Goal: Information Seeking & Learning: Learn about a topic

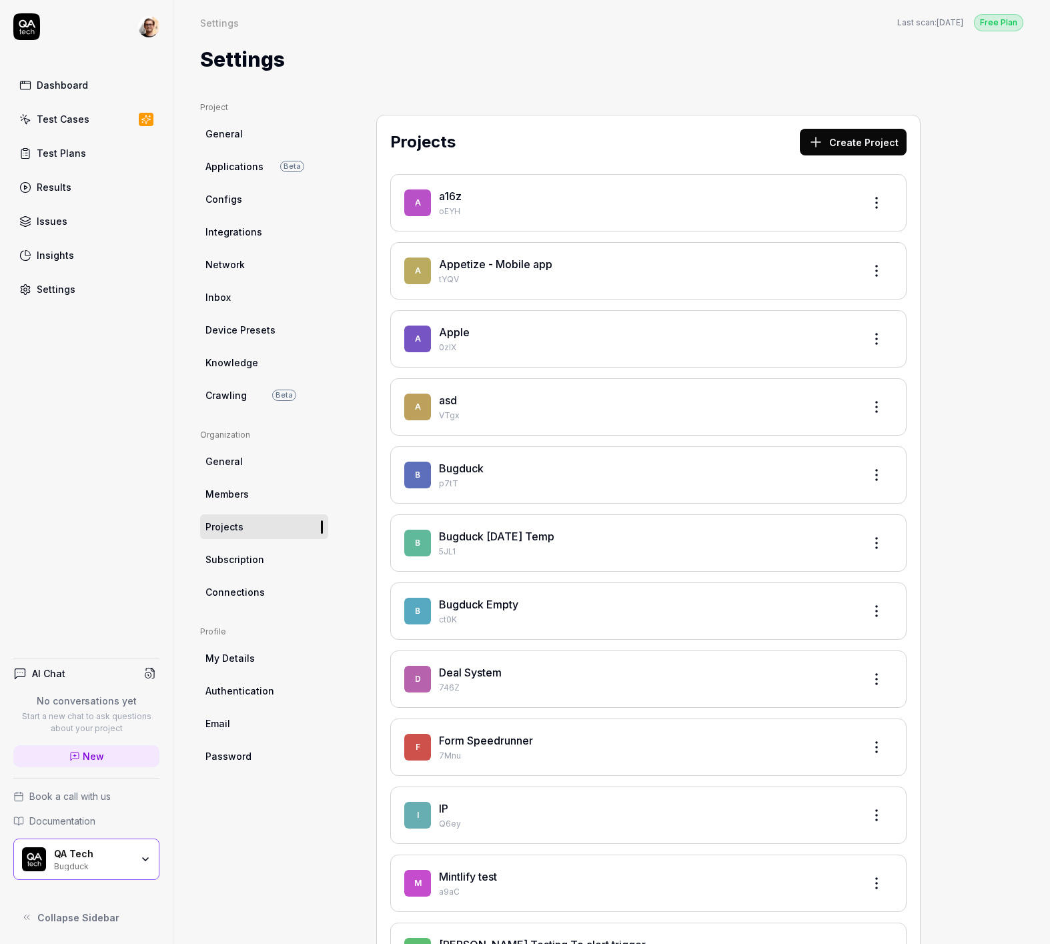
click at [111, 854] on div "QA Tech" at bounding box center [92, 854] width 77 height 12
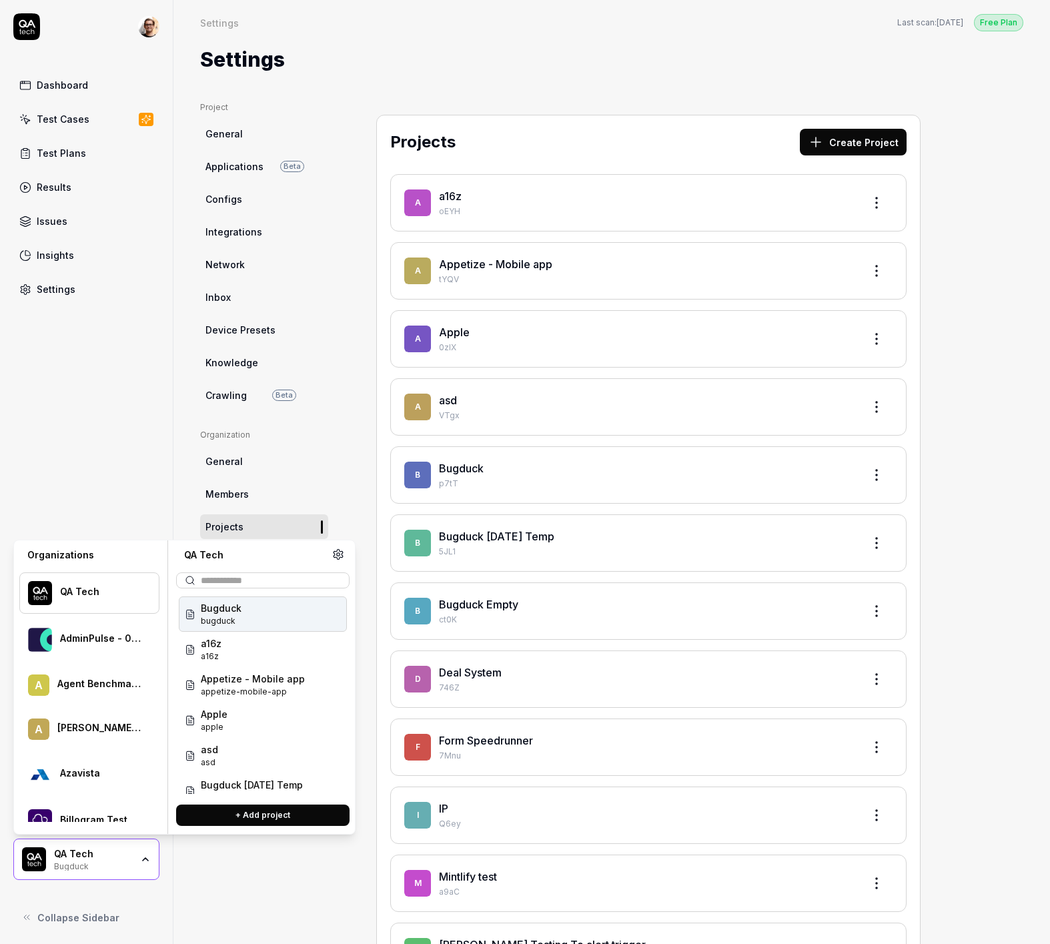
click at [101, 522] on div "Dashboard Test Cases Test Plans Results Issues Insights Settings AI Chat No con…" at bounding box center [87, 472] width 174 height 944
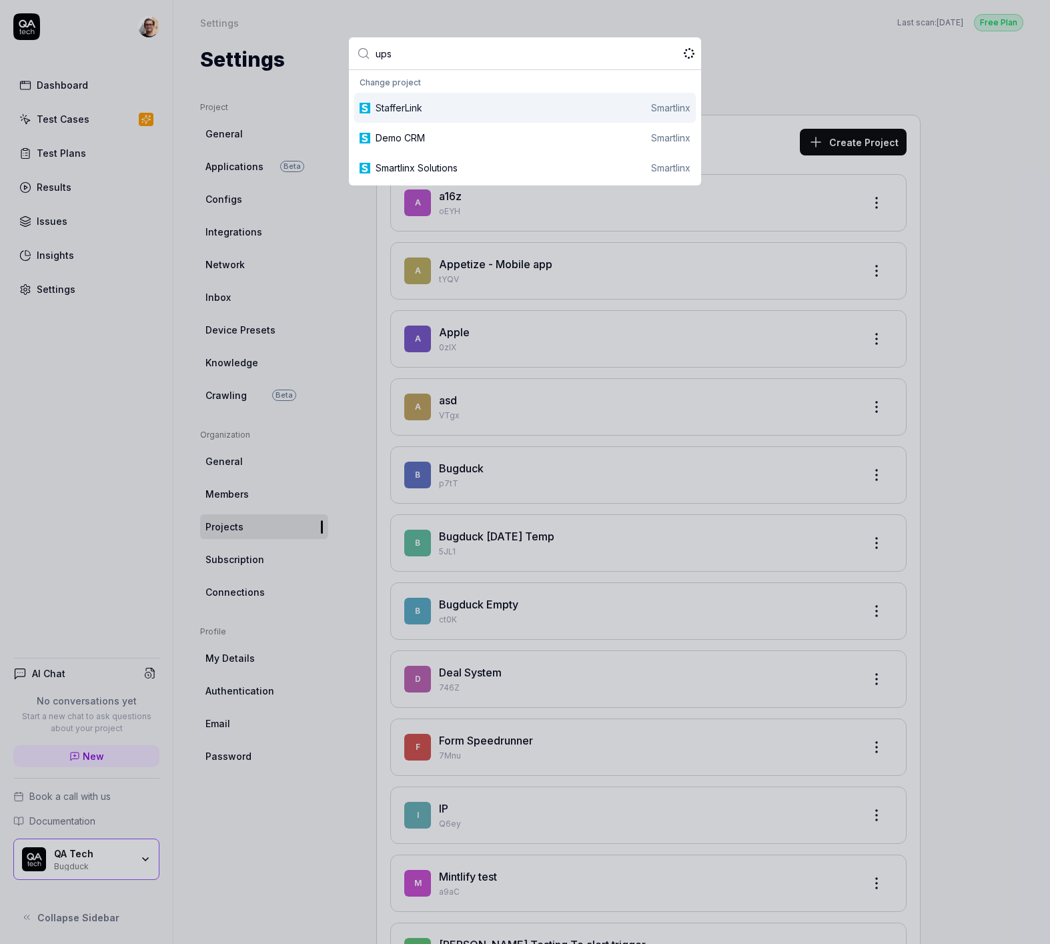
type input "upsa"
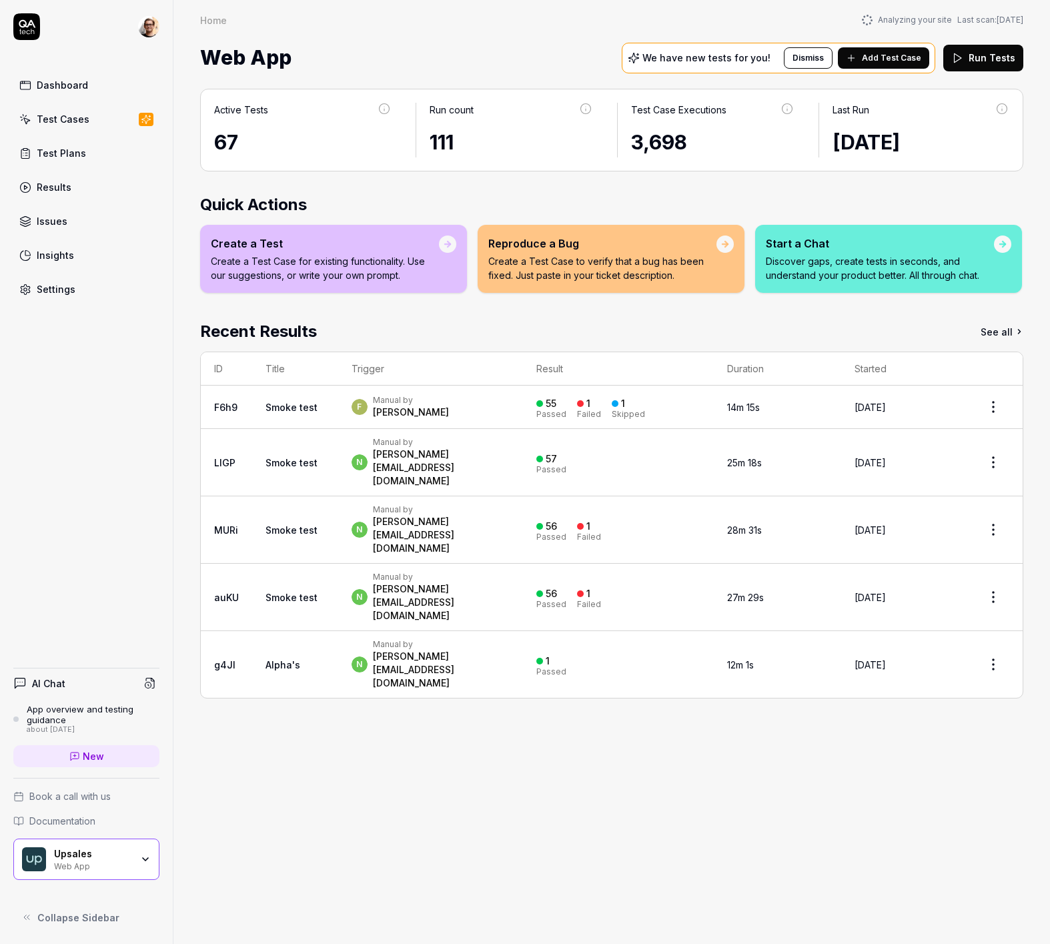
click at [127, 758] on link "New" at bounding box center [86, 756] width 146 height 22
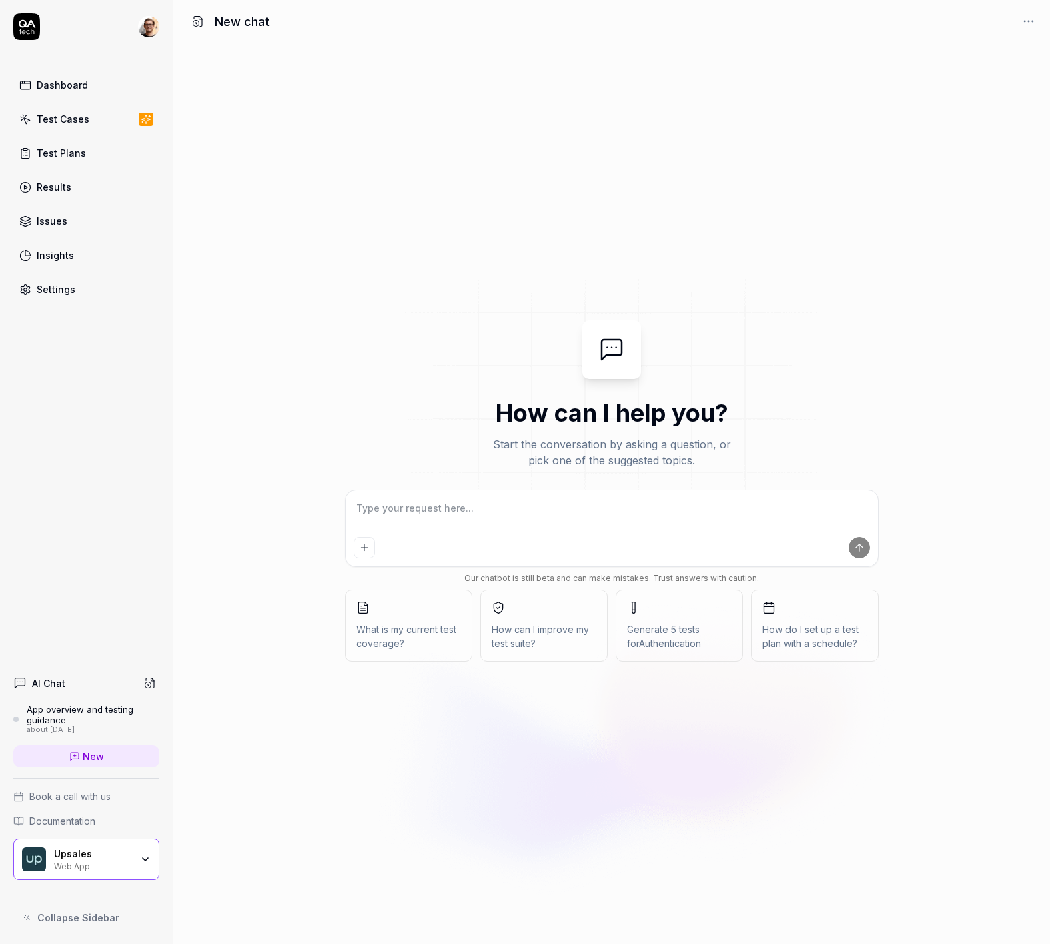
type textarea "*"
type textarea "W"
type textarea "*"
type textarea "Wh"
type textarea "*"
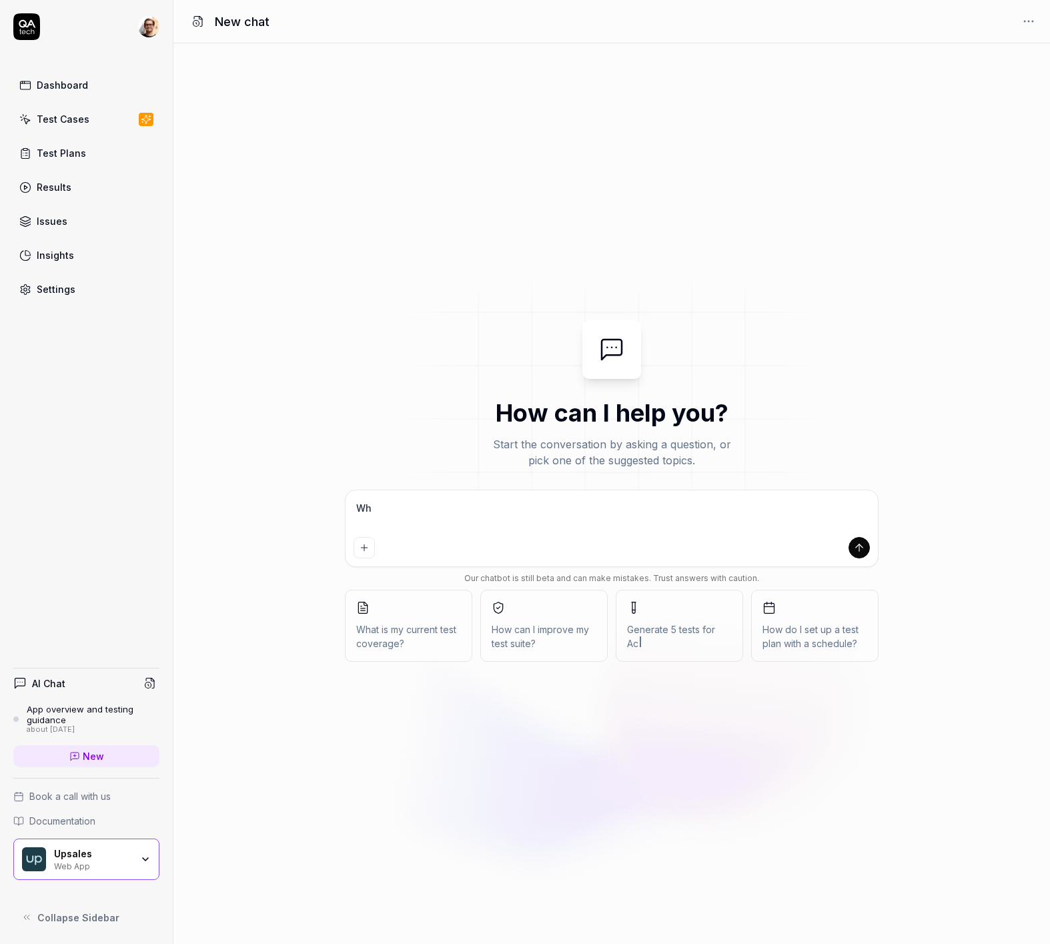
type textarea "Wha"
type textarea "*"
type textarea "What"
type textarea "*"
type textarea "What"
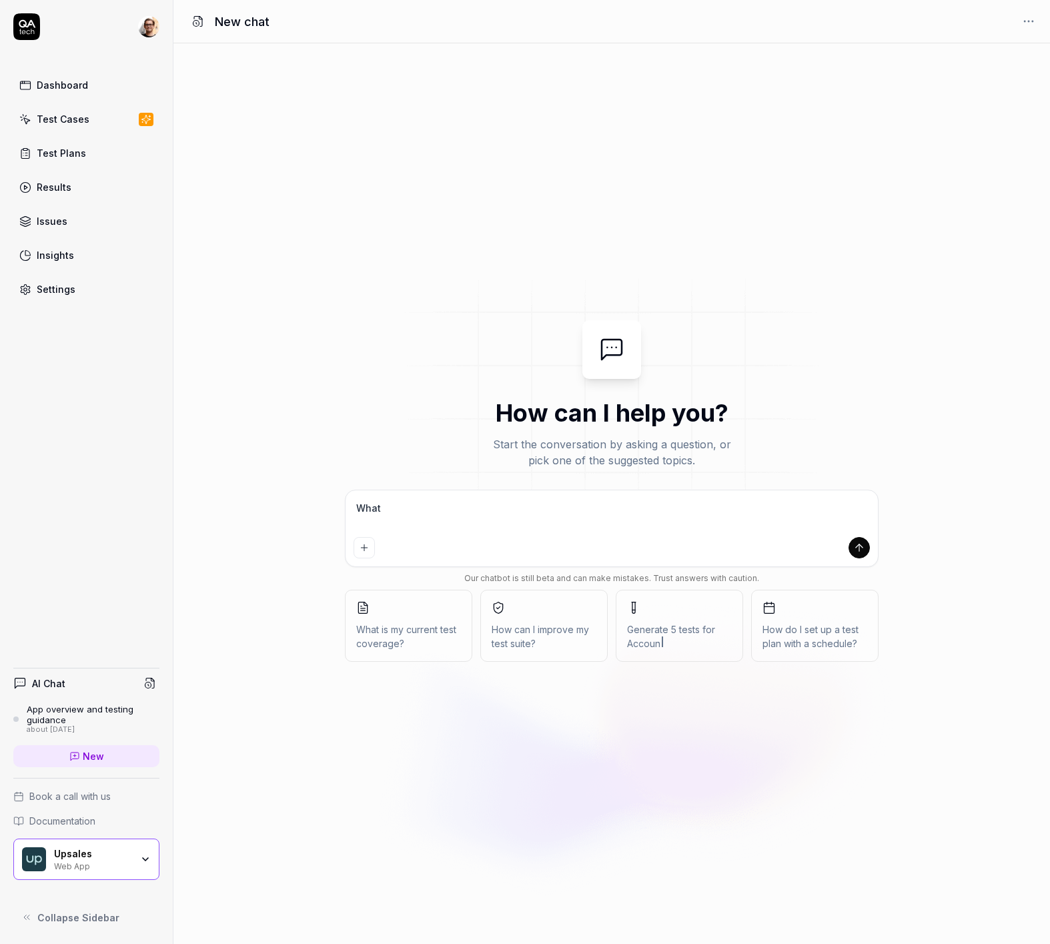
type textarea "*"
type textarea "What s"
type textarea "*"
type textarea "What sh"
type textarea "*"
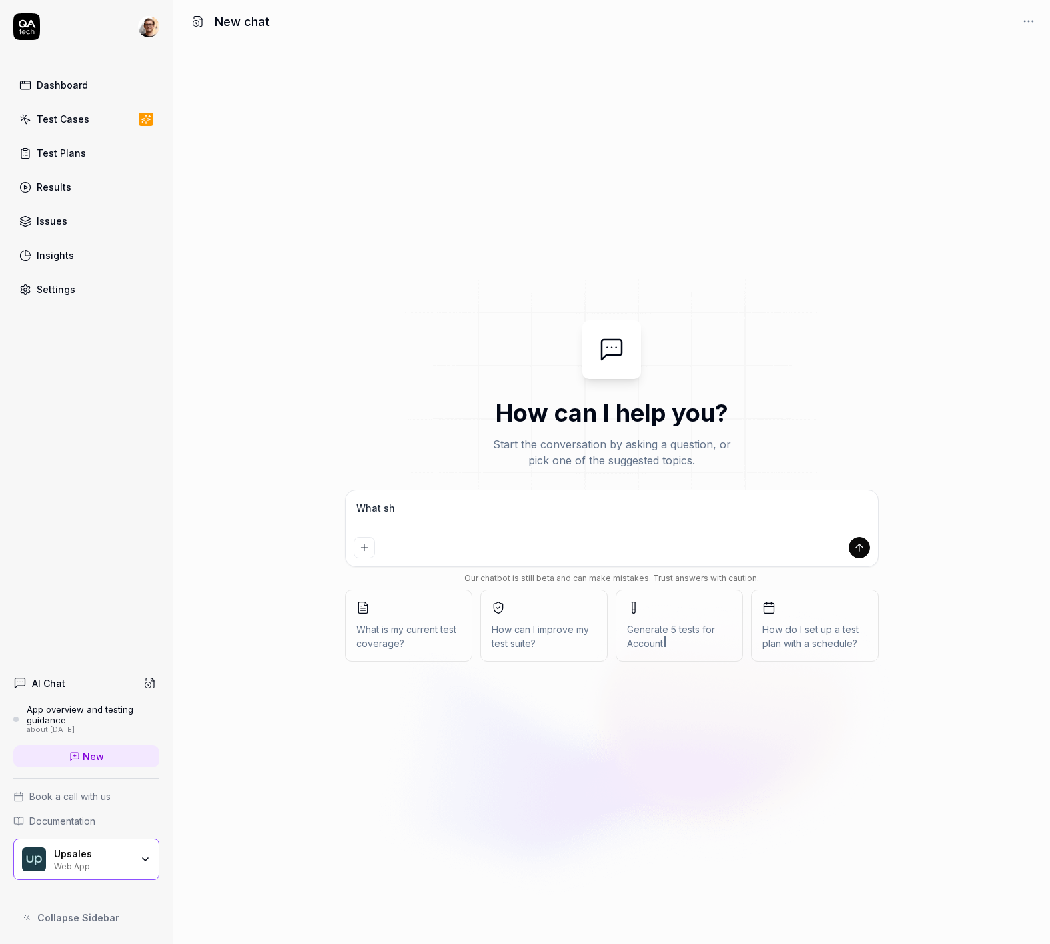
type textarea "What sho"
type textarea "*"
type textarea "What shou"
type textarea "*"
type textarea "What shoul"
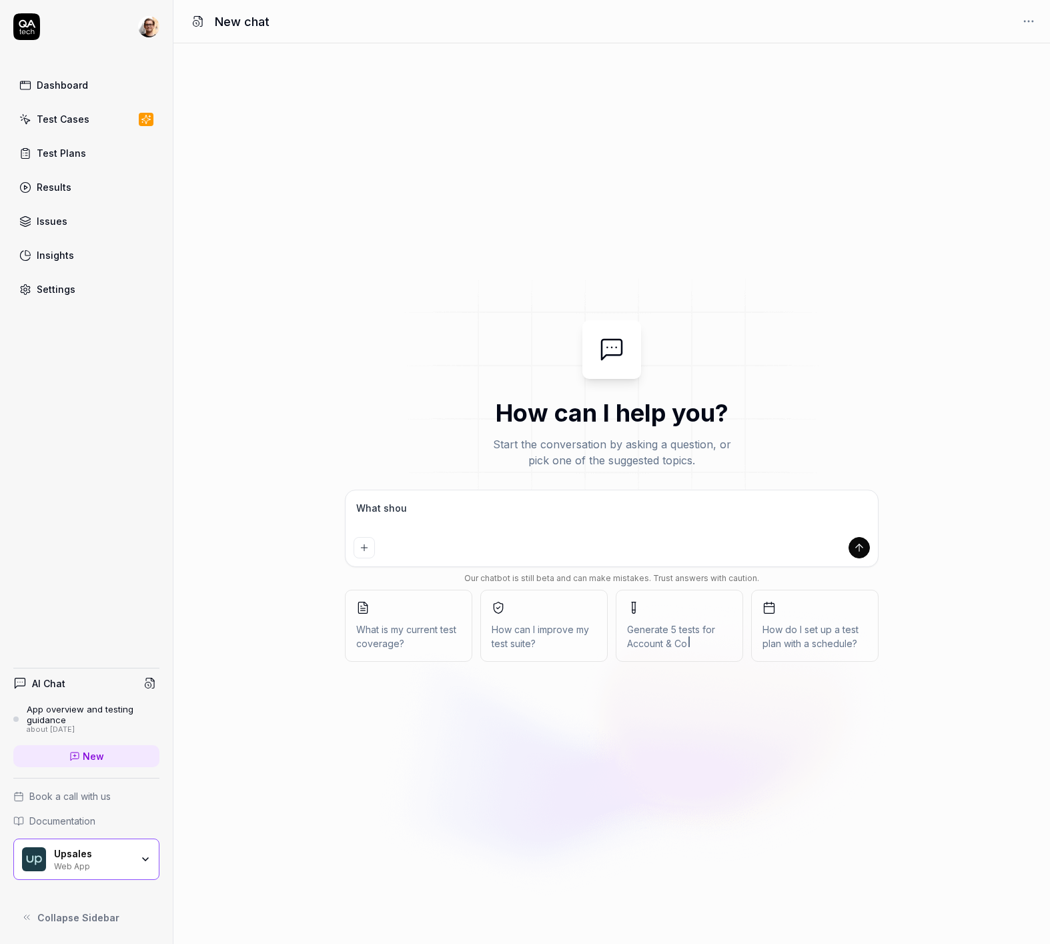
type textarea "*"
type textarea "What should"
type textarea "*"
type textarea "What should"
type textarea "*"
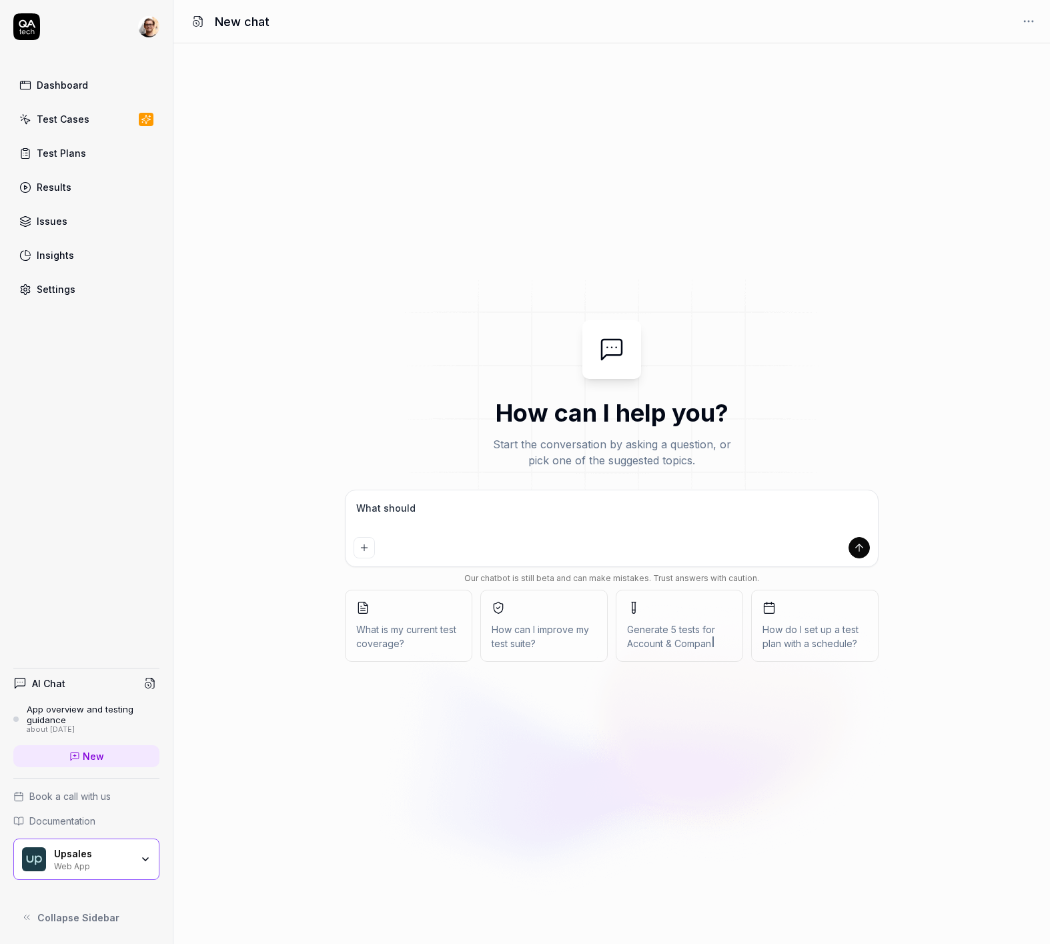
type textarea "What should I"
type textarea "*"
type textarea "What should I"
type textarea "*"
type textarea "What should I t"
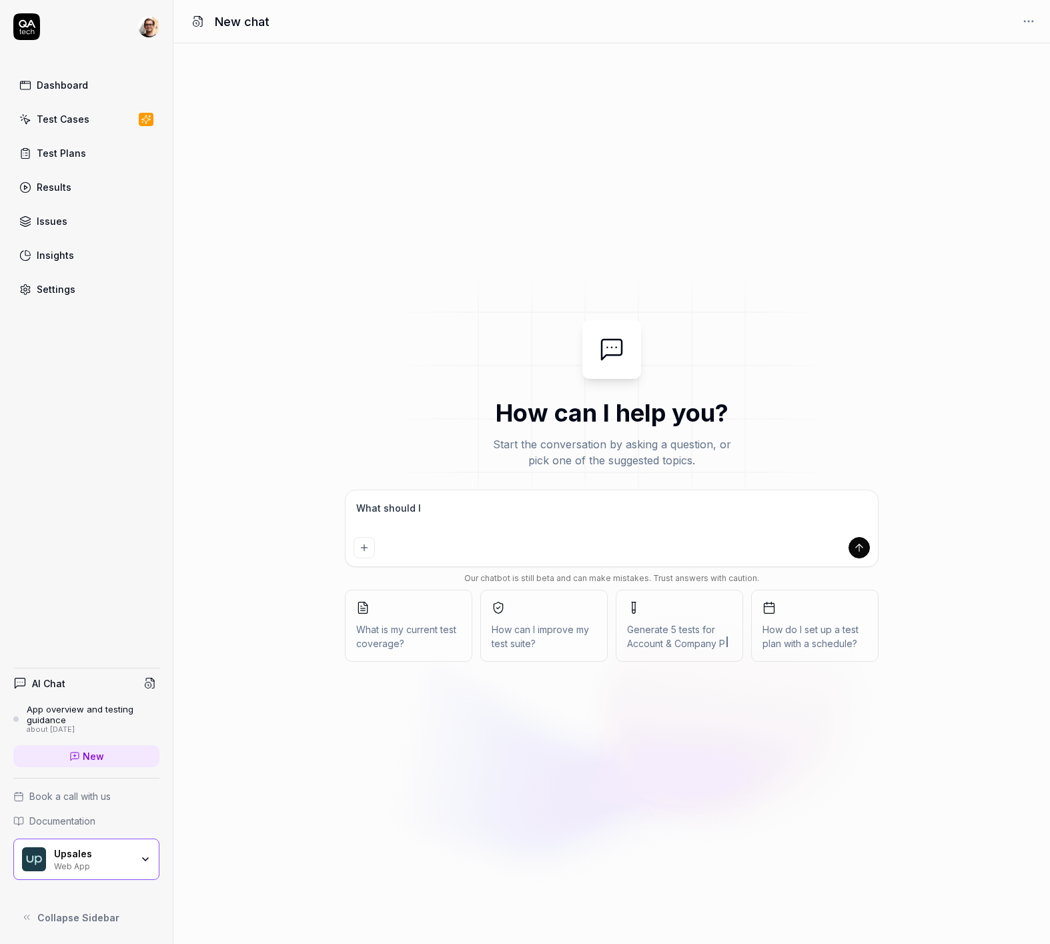
type textarea "*"
type textarea "What should I te"
type textarea "*"
type textarea "What should I tes"
type textarea "*"
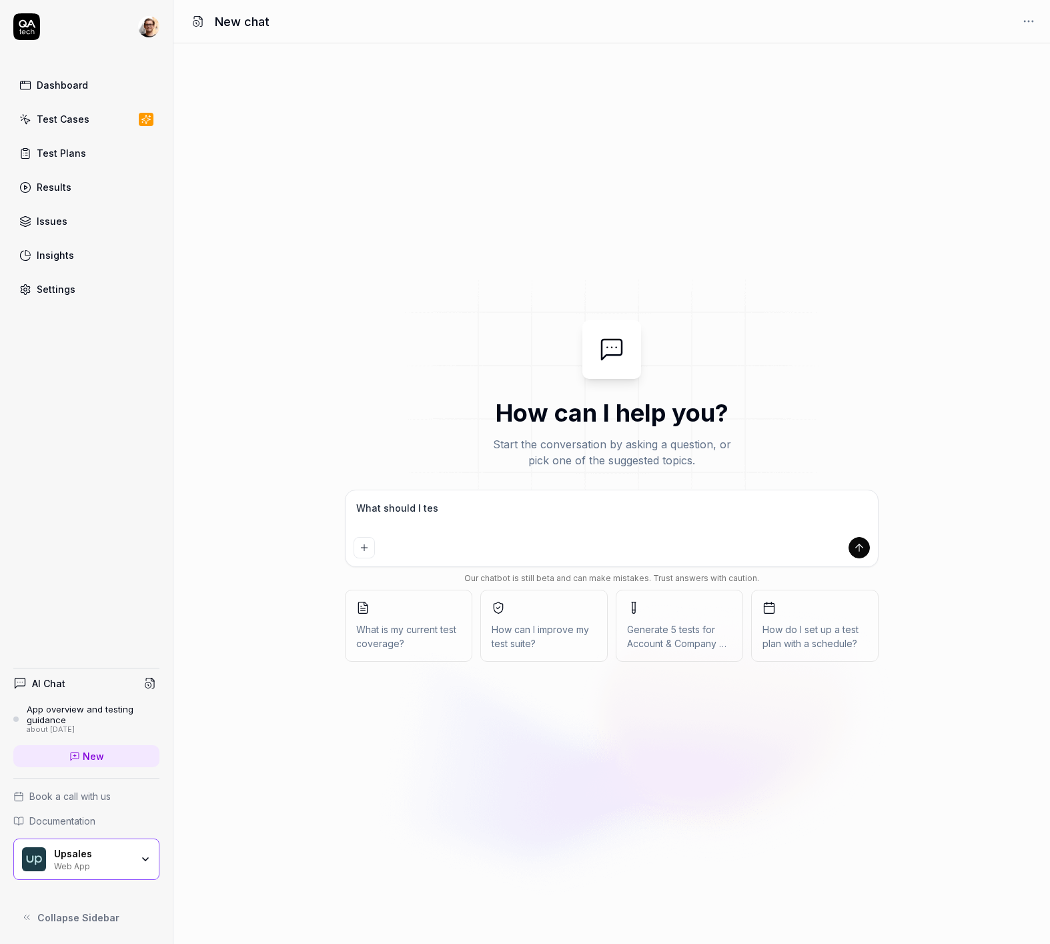
type textarea "What should I test"
type textarea "*"
type textarea "What should I test"
type textarea "*"
type textarea "What should I test t"
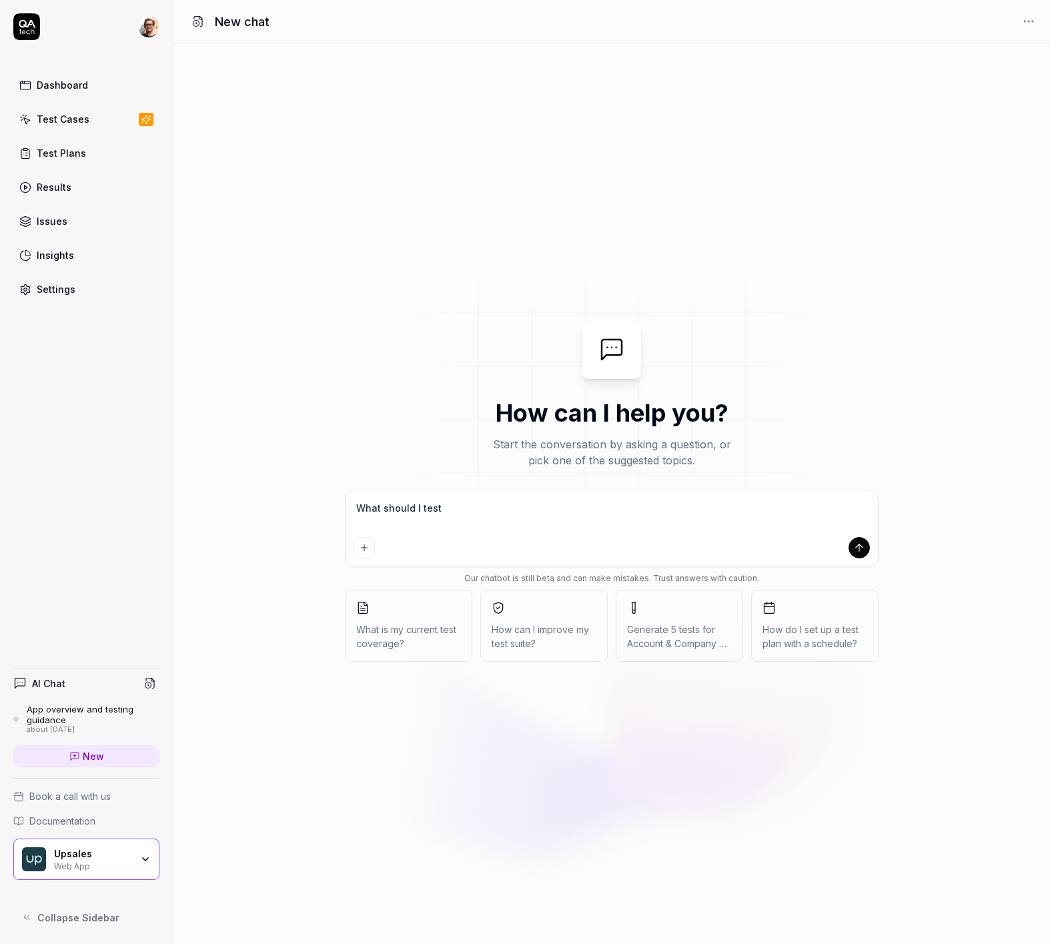
type textarea "*"
type textarea "What should I test th"
type textarea "*"
type textarea "What should I test tha"
type textarea "*"
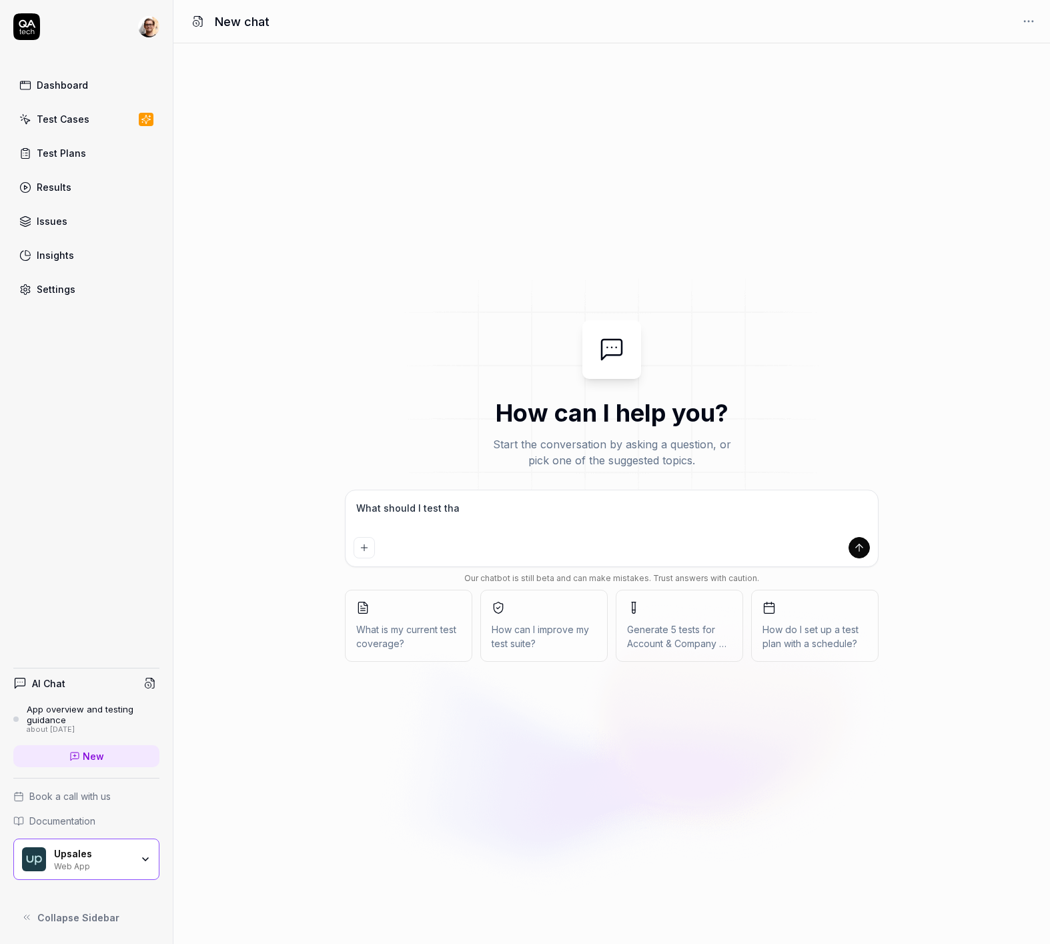
type textarea "What should I test that"
type textarea "*"
type textarea "What should I test that"
type textarea "*"
type textarea "What should I test that i"
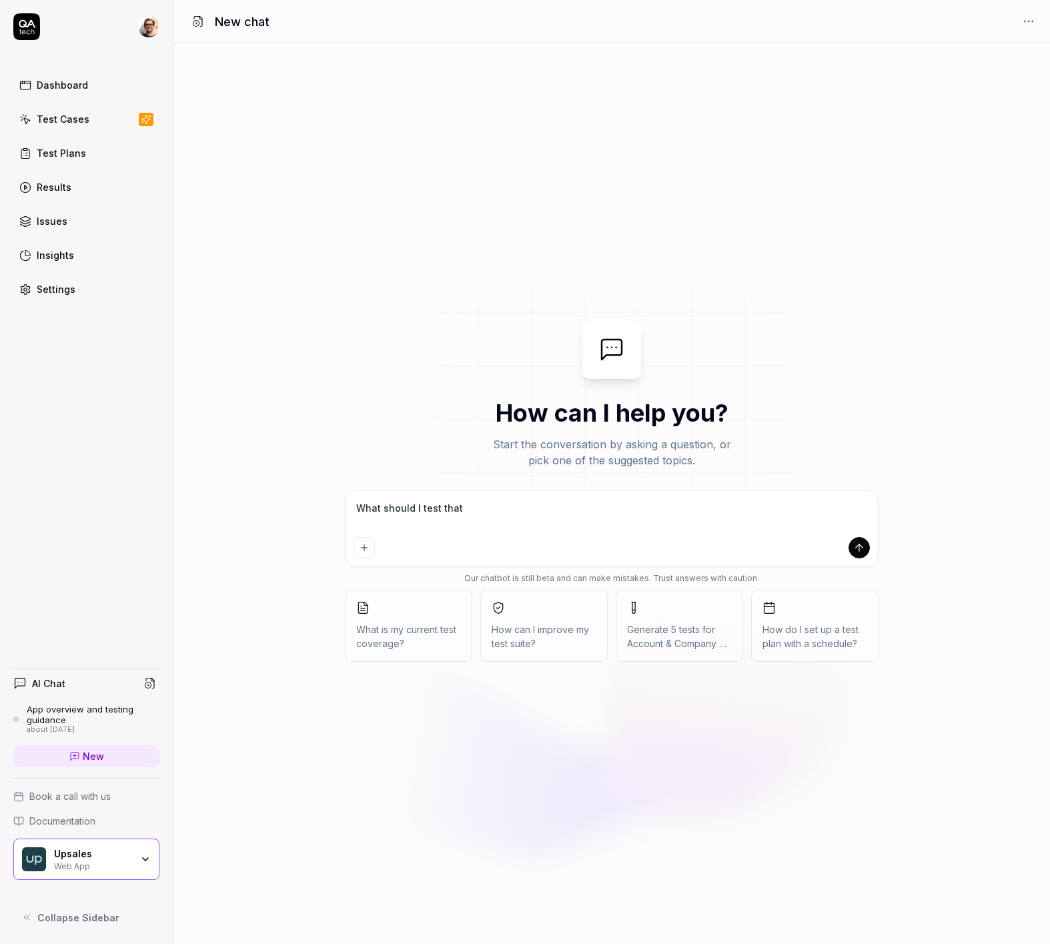
type textarea "*"
type textarea "What should I test that is"
type textarea "*"
type textarea "What should I test that is"
type textarea "*"
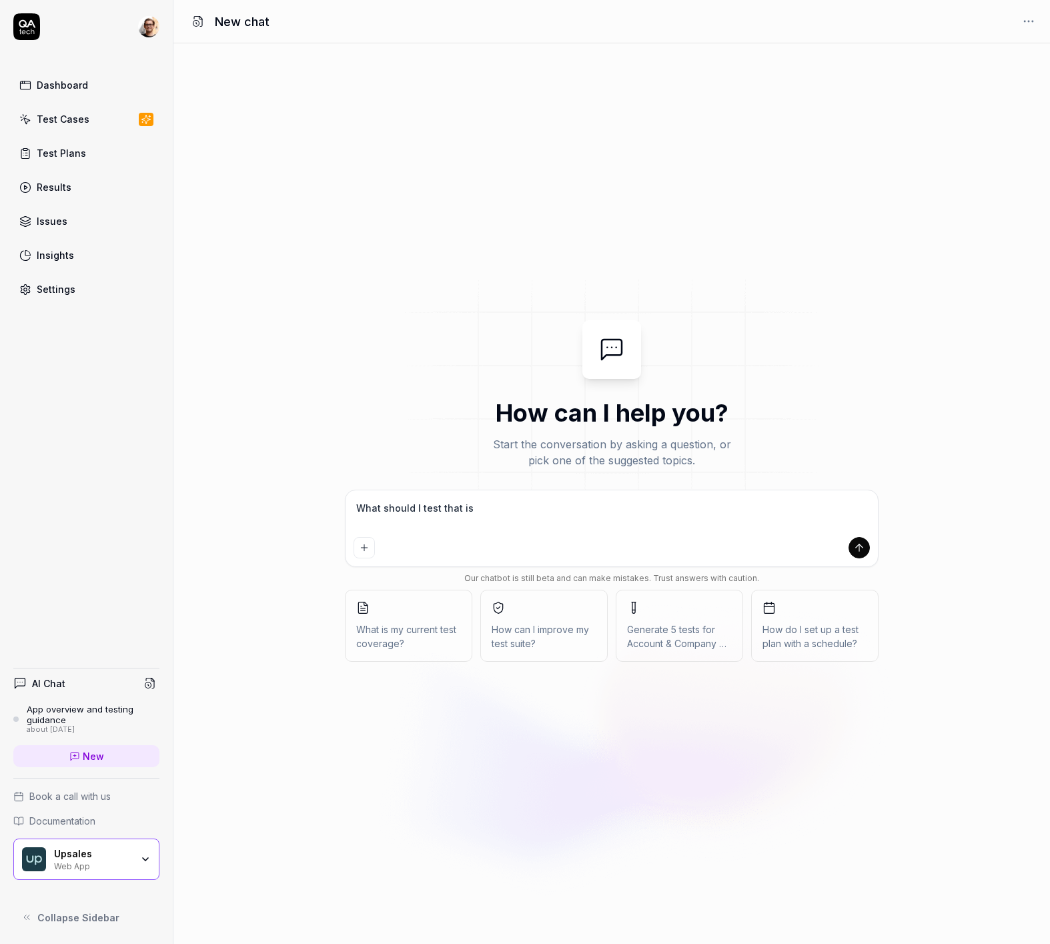
type textarea "What should I test that is n"
type textarea "*"
type textarea "What should I test that is no"
type textarea "*"
type textarea "What should I test that is not"
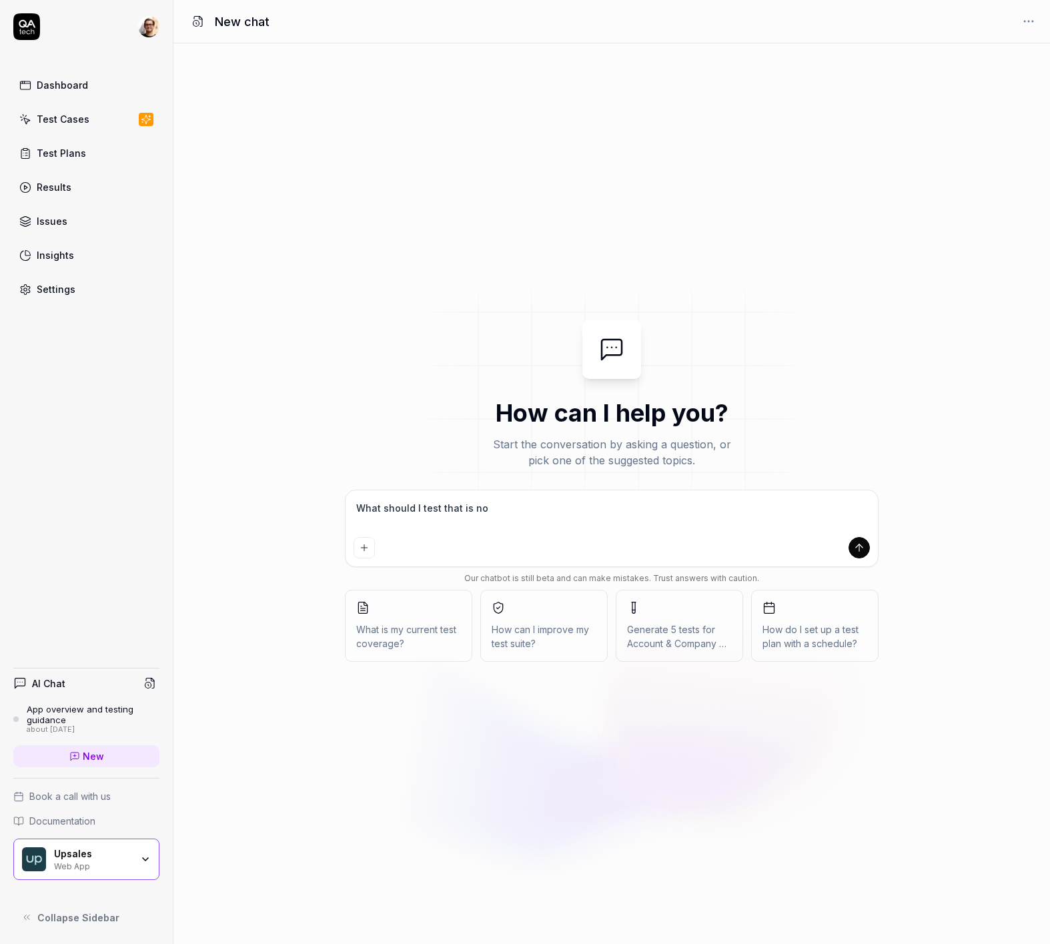
type textarea "*"
type textarea "What should I test that is not"
type textarea "*"
type textarea "What should I test that is not b"
type textarea "*"
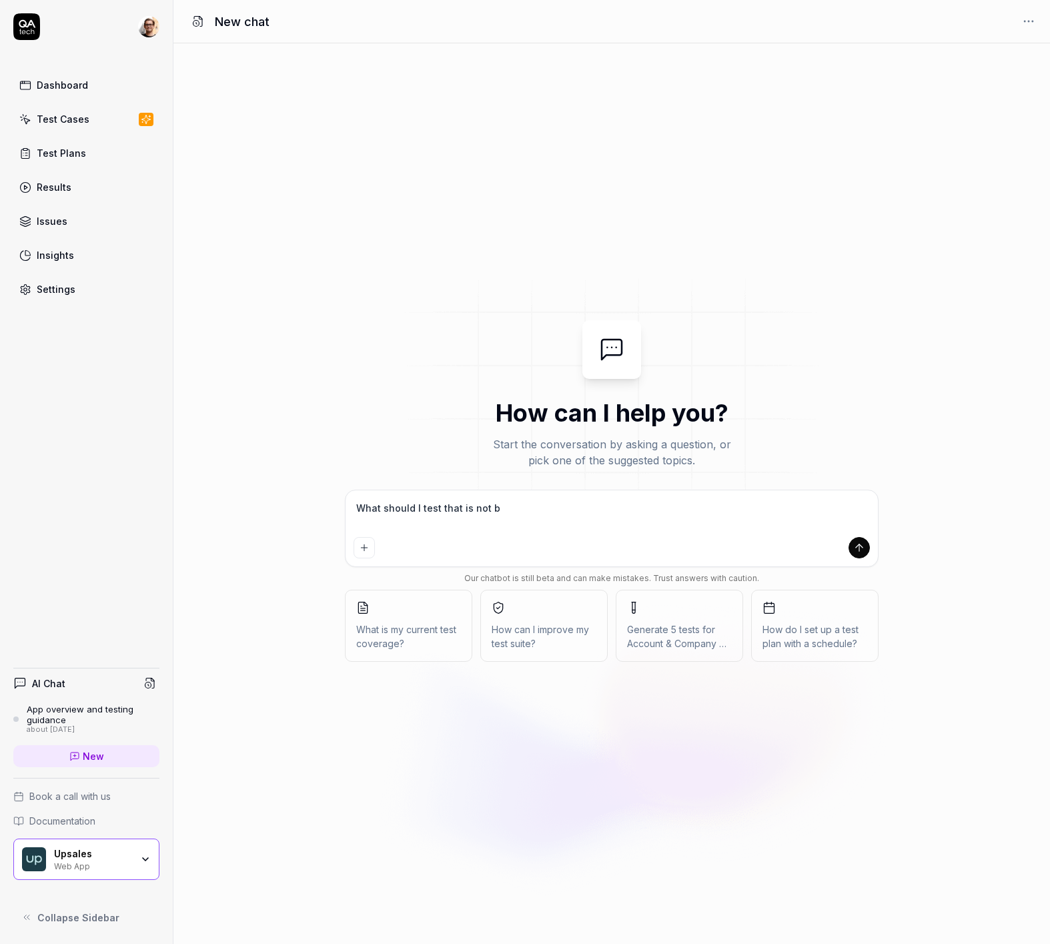
type textarea "What should I test that is not be"
type textarea "*"
type textarea "What should I test that is not bei"
type textarea "*"
type textarea "What should I test that is not bein"
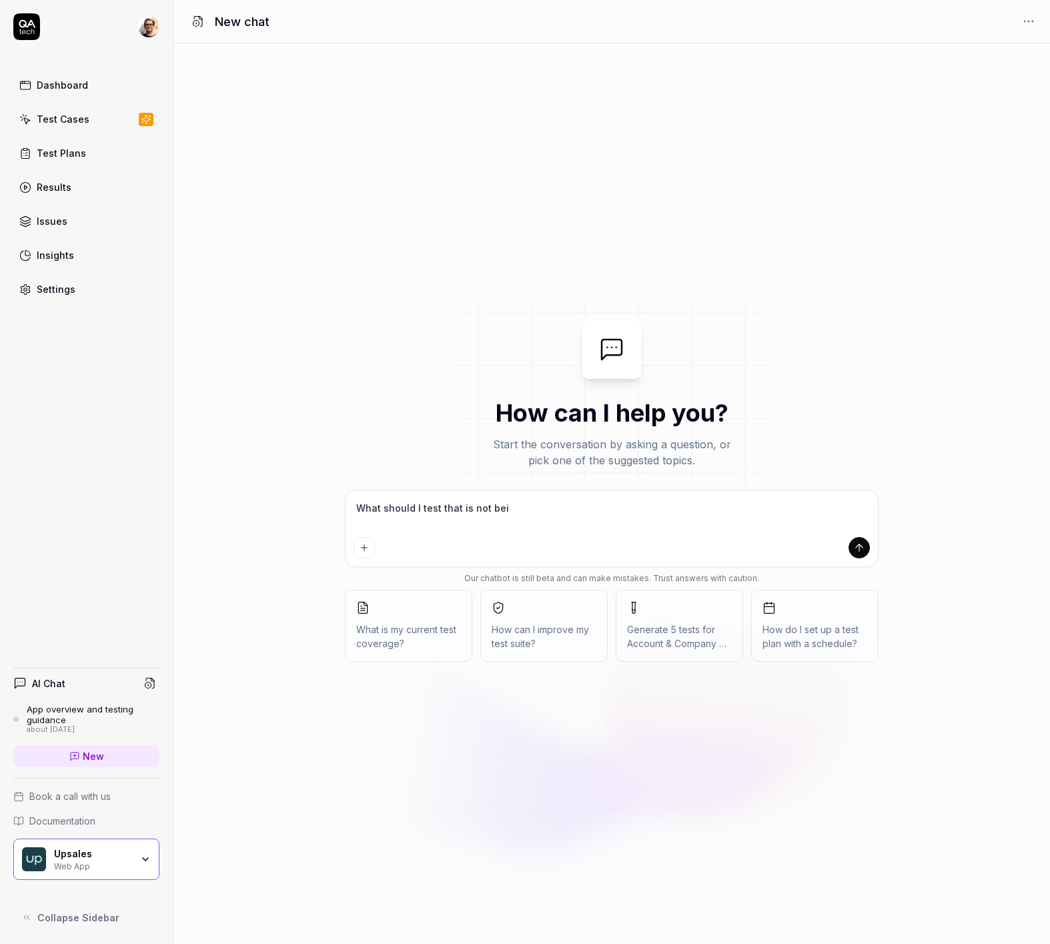
type textarea "*"
type textarea "What should I test that is not being"
type textarea "*"
type textarea "What should I test that is not being"
type textarea "*"
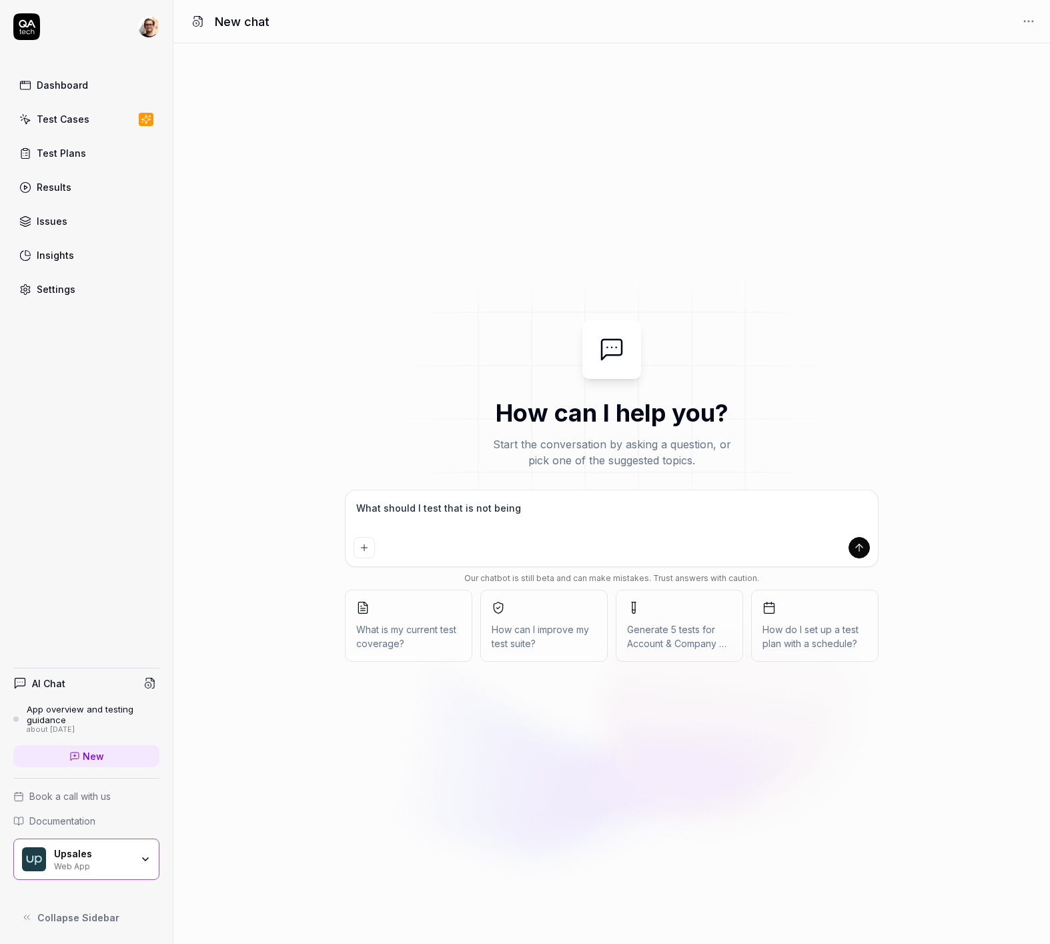
type textarea "What should I test that is not being t"
type textarea "*"
type textarea "What should I test that is not being te"
type textarea "*"
type textarea "What should I test that is not being tes"
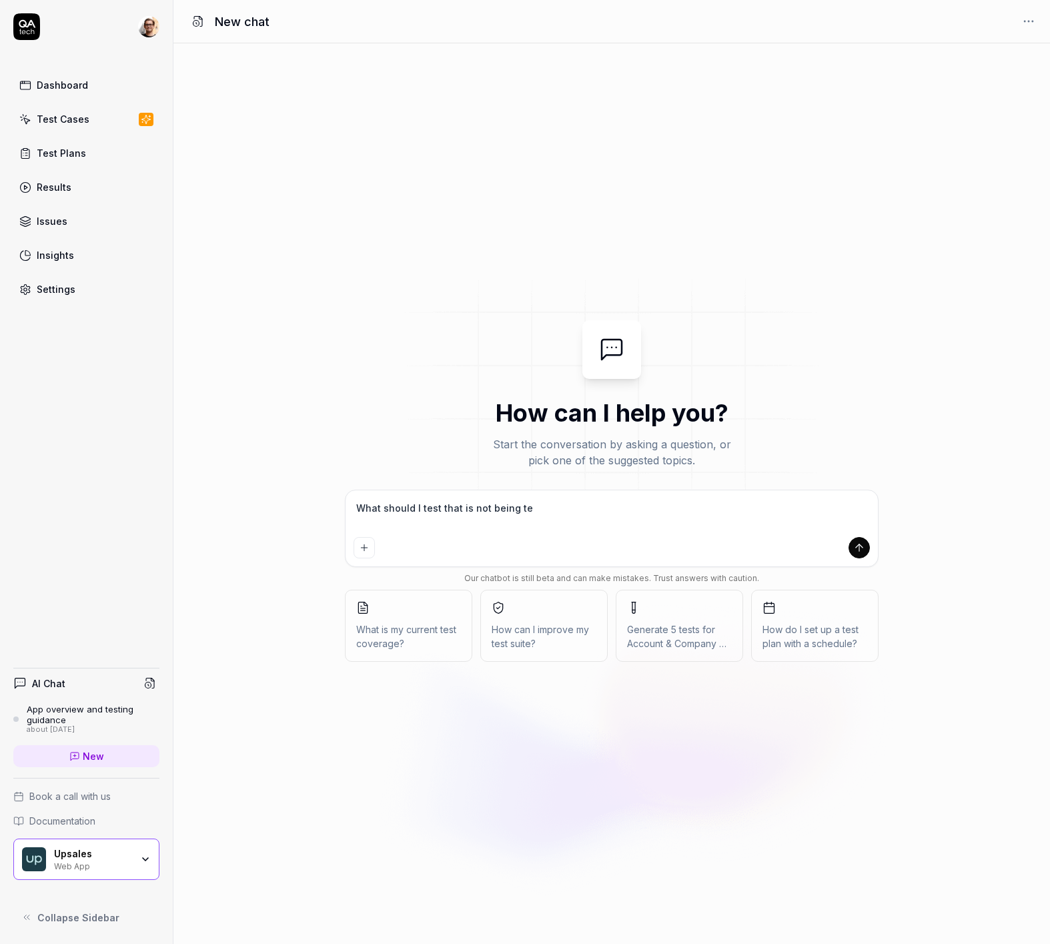
type textarea "*"
type textarea "What should I test that is not being test"
type textarea "*"
type textarea "What should I test that is not being teste"
type textarea "*"
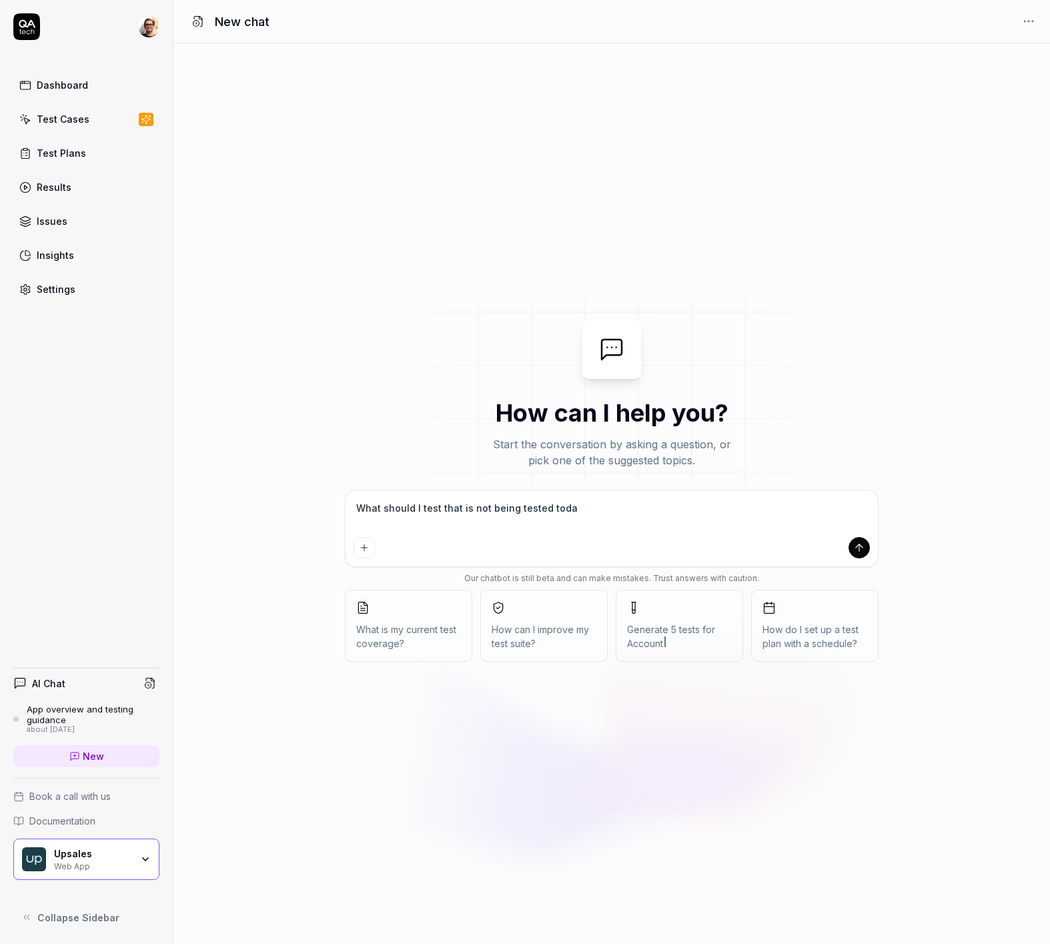
type textarea "What should I test that is not being tested today"
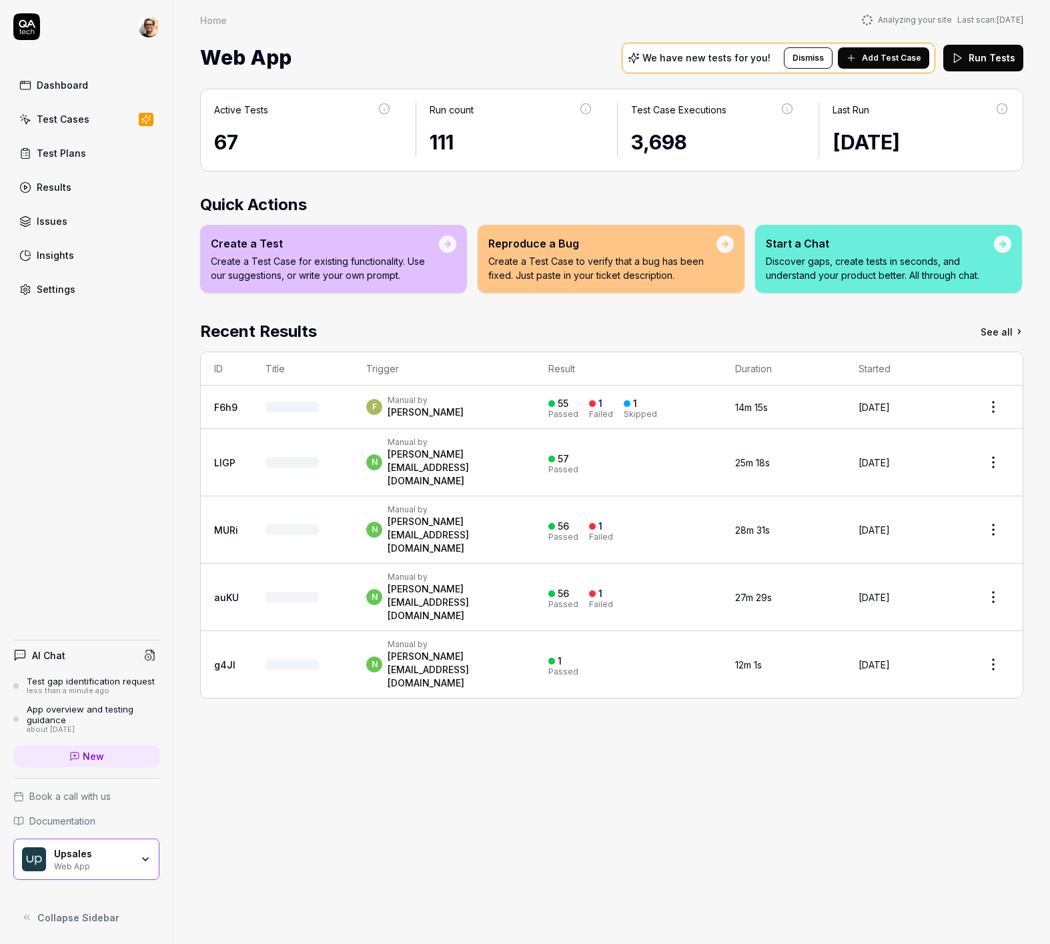
click at [883, 58] on span "Add Test Case" at bounding box center [891, 58] width 59 height 12
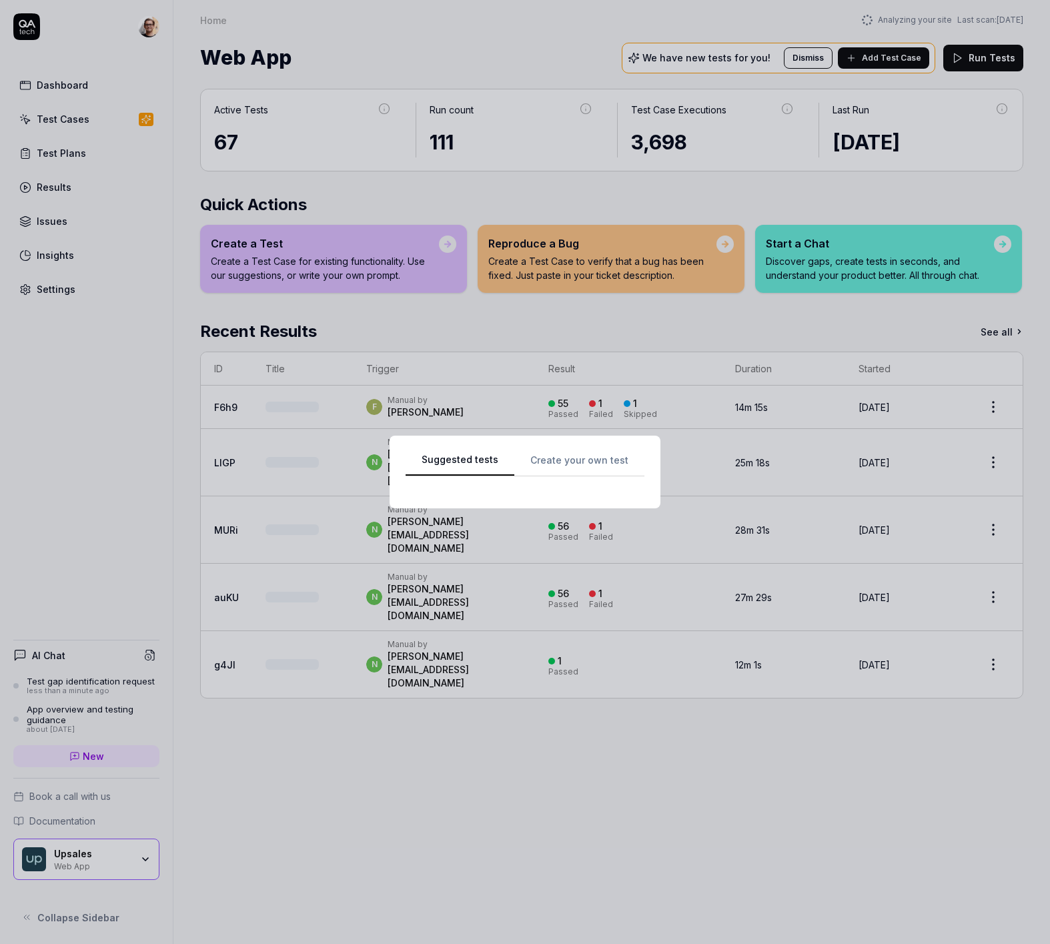
click at [569, 456] on div "Suggested tests Create your own test" at bounding box center [525, 472] width 239 height 41
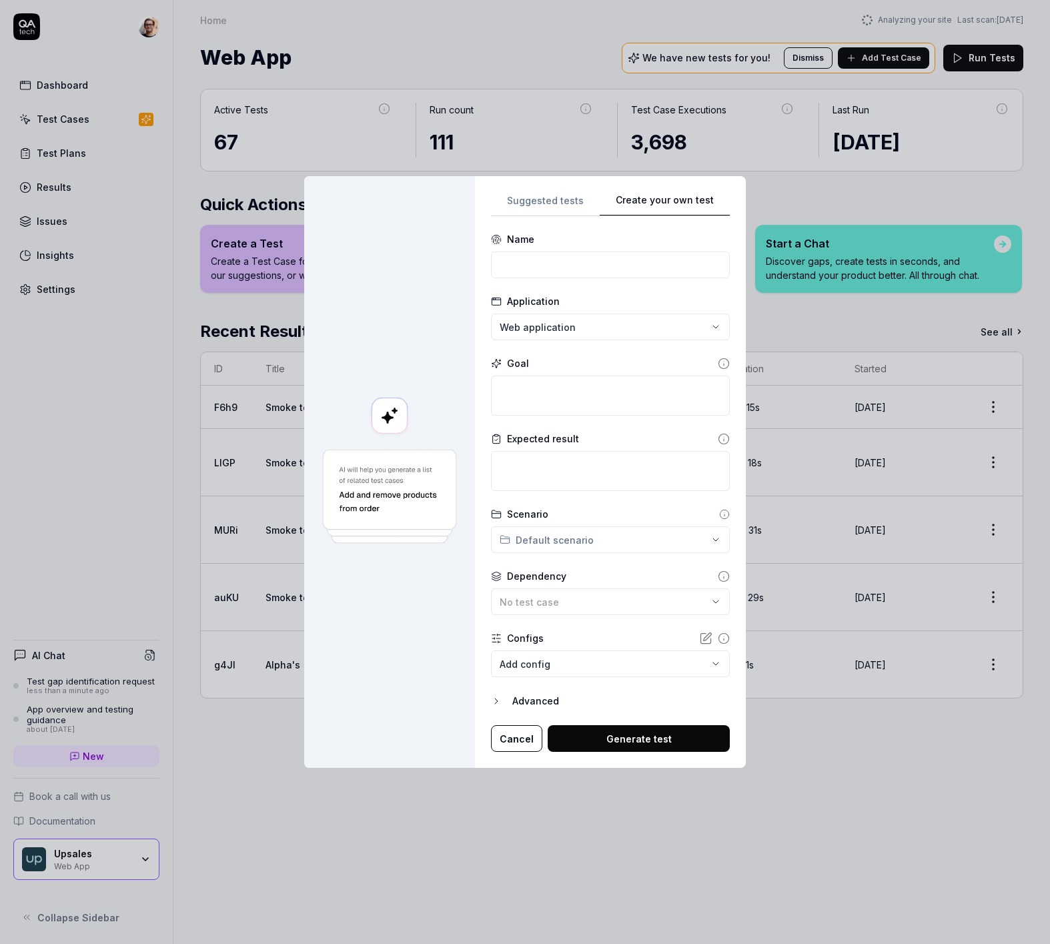
drag, startPoint x: 373, startPoint y: 126, endPoint x: 351, endPoint y: 120, distance: 22.8
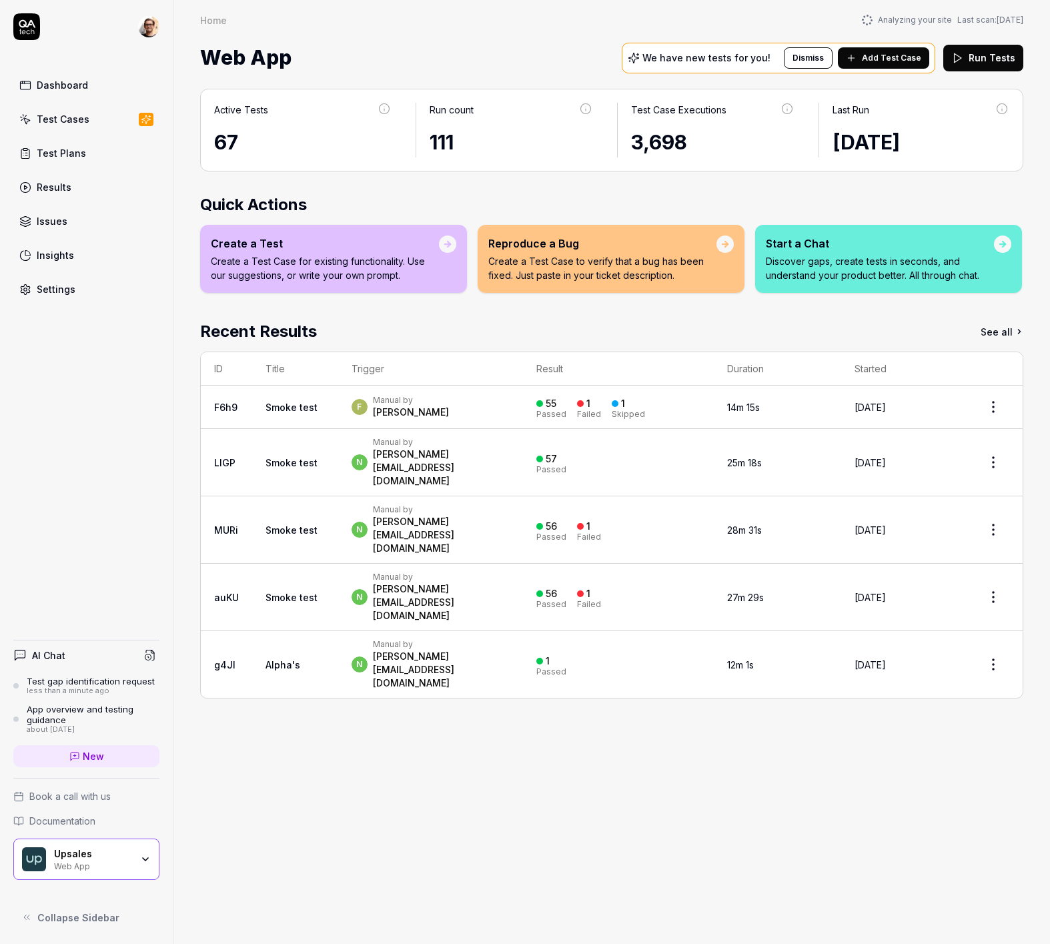
click at [505, 416] on div "F Manual by Fredrik Seidl" at bounding box center [431, 407] width 159 height 24
click at [491, 406] on div "F Manual by Fredrik Seidl" at bounding box center [431, 407] width 159 height 24
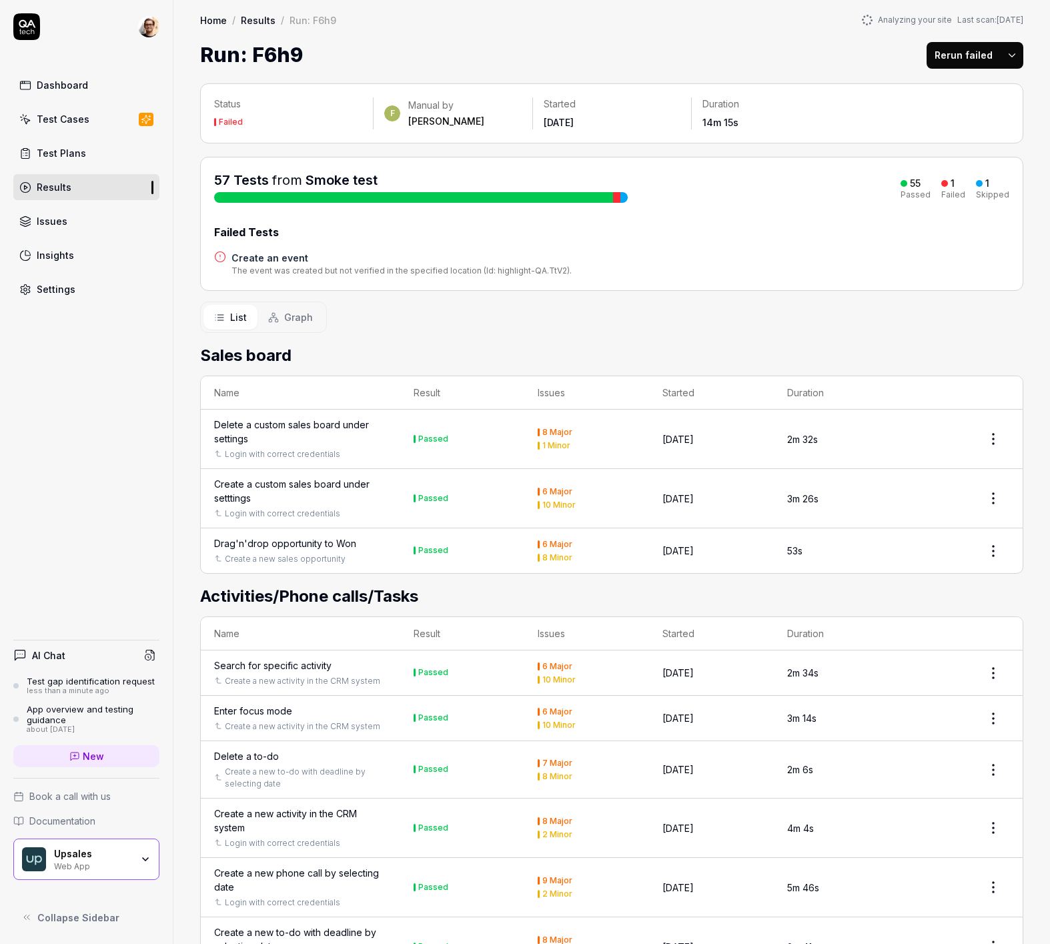
click at [290, 321] on span "Graph" at bounding box center [298, 317] width 29 height 14
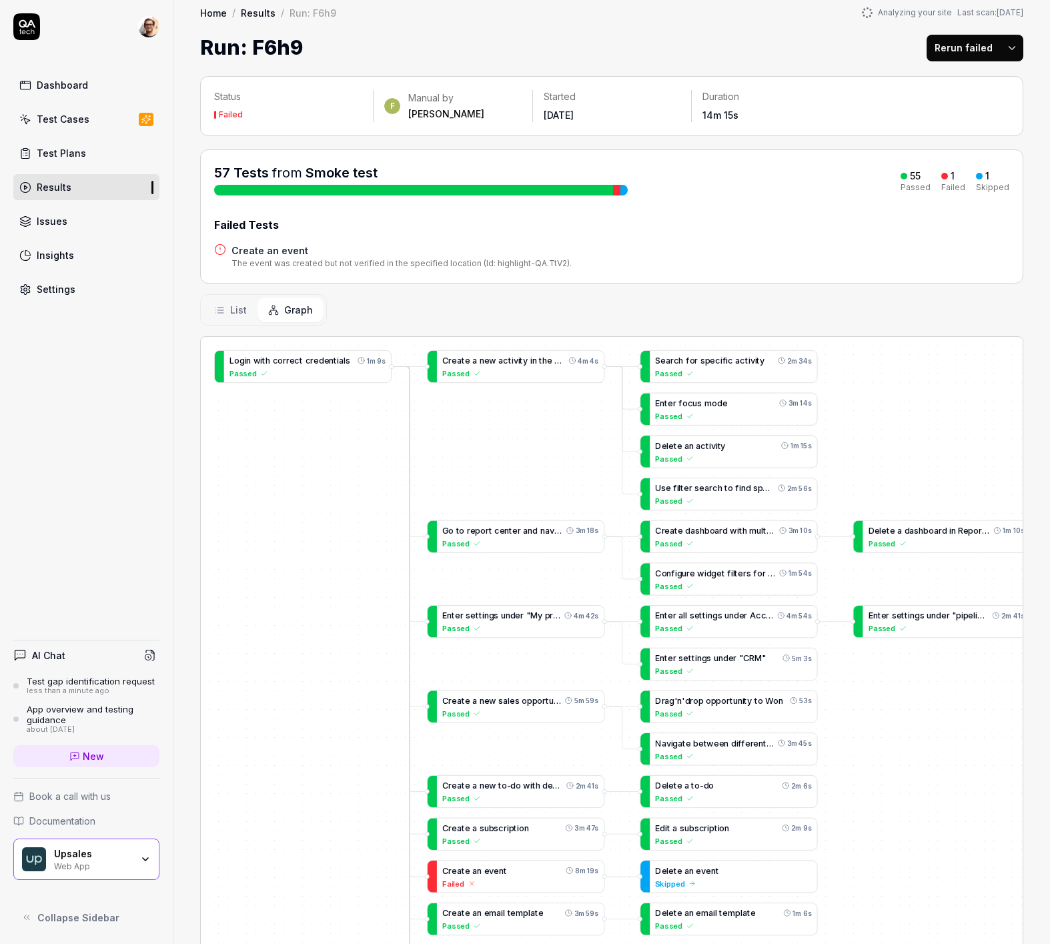
scroll to position [17, 0]
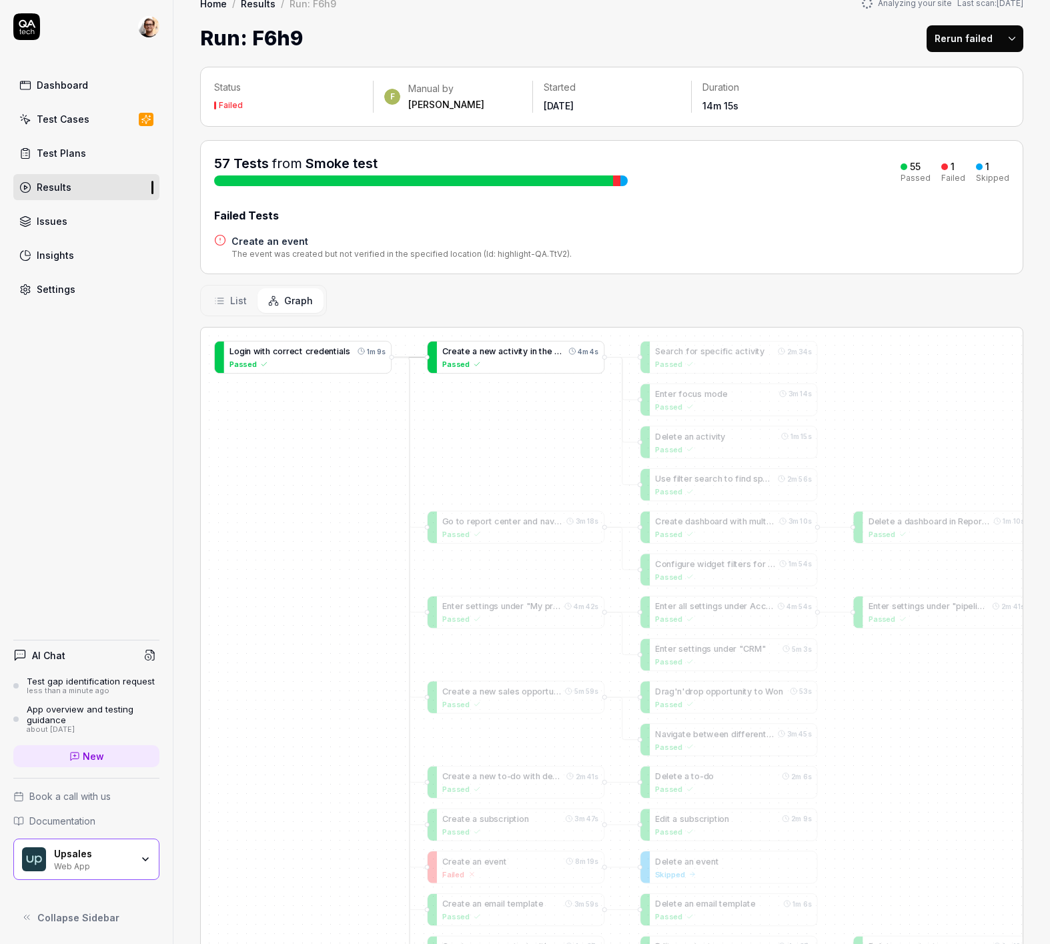
click at [518, 361] on div "Passed" at bounding box center [520, 363] width 156 height 11
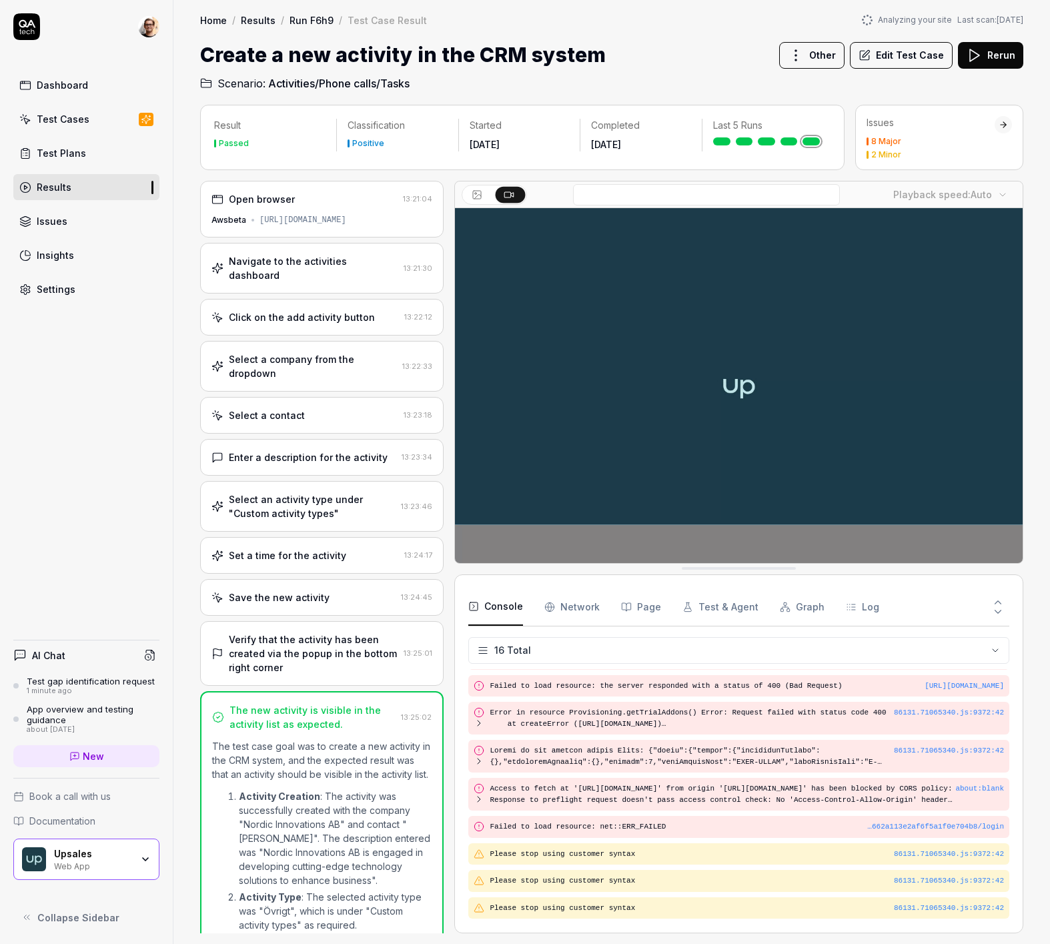
click at [544, 86] on h2 "Scenario: Activities/Phone calls/Tasks" at bounding box center [612, 80] width 824 height 21
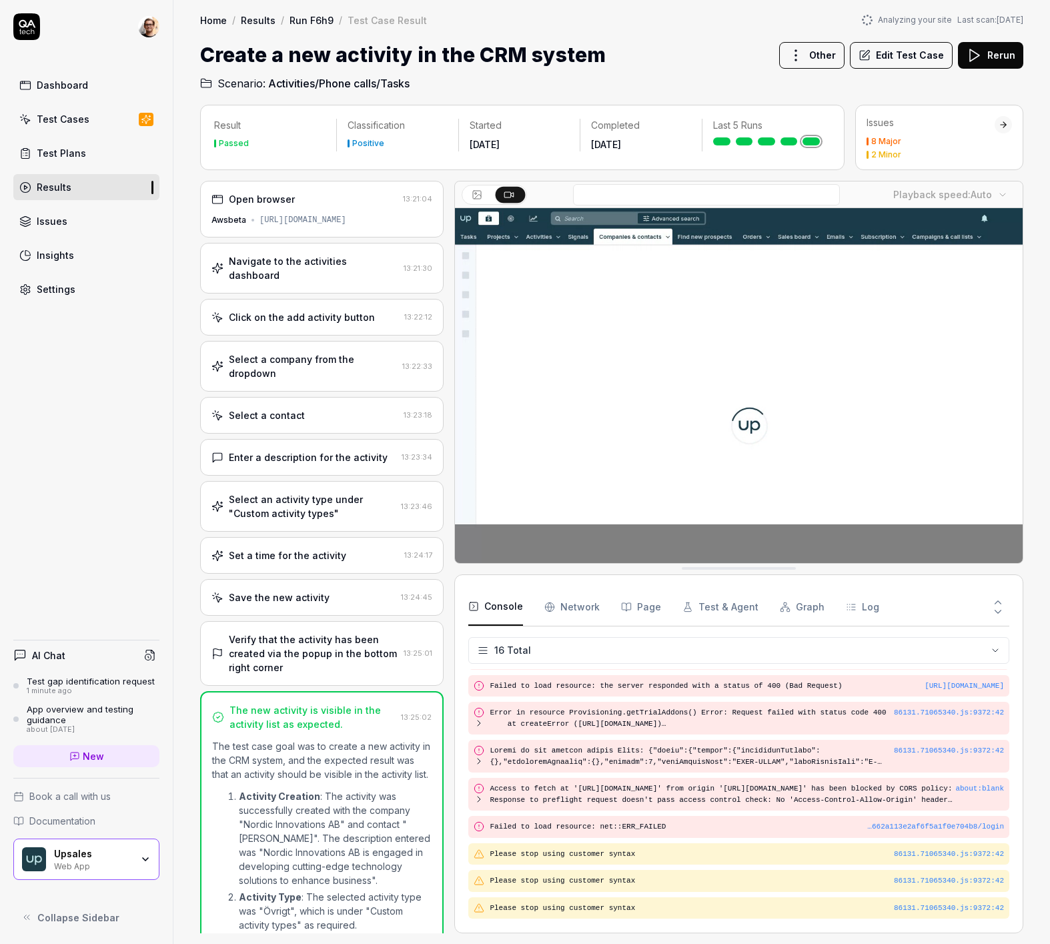
click at [310, 278] on div "Navigate to the activities dashboard" at bounding box center [314, 268] width 170 height 28
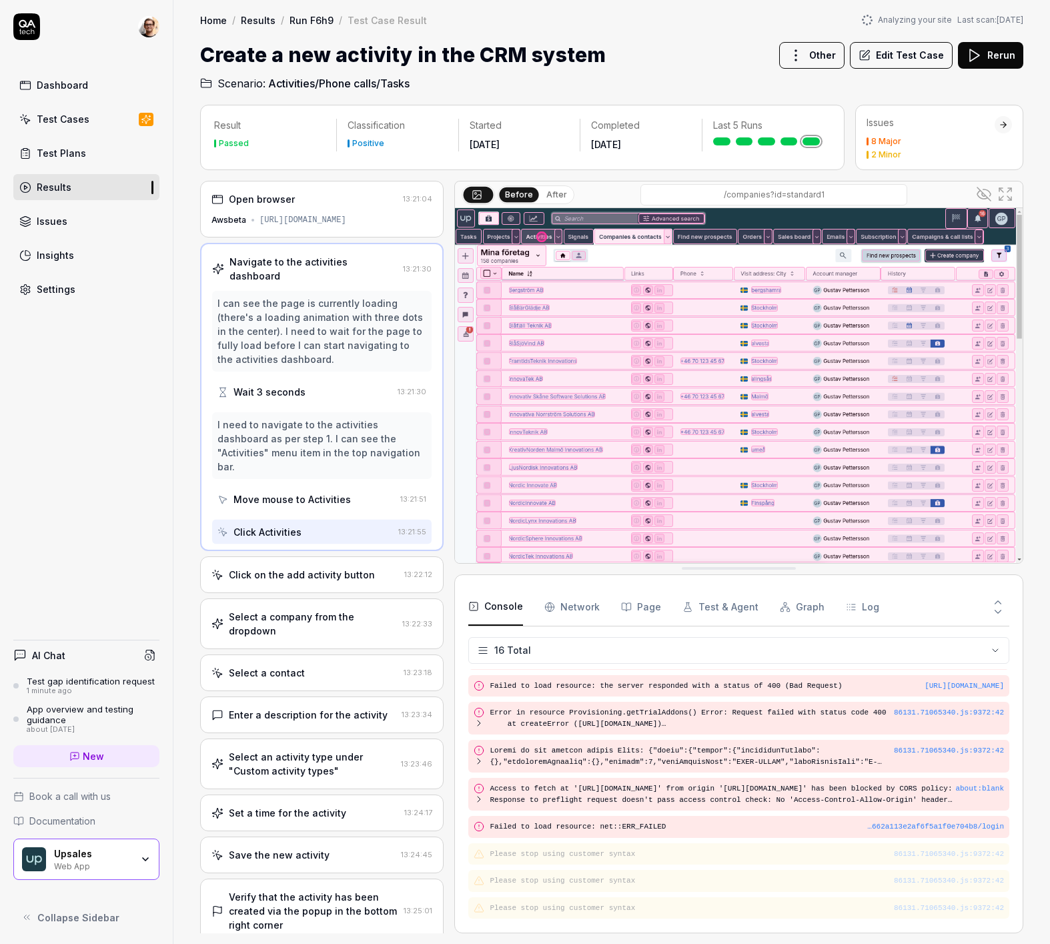
click at [333, 342] on div "I can see the page is currently loading (there's a loading animation with three…" at bounding box center [322, 331] width 209 height 70
click at [320, 593] on div "Click on the add activity button 13:22:12" at bounding box center [322, 575] width 244 height 37
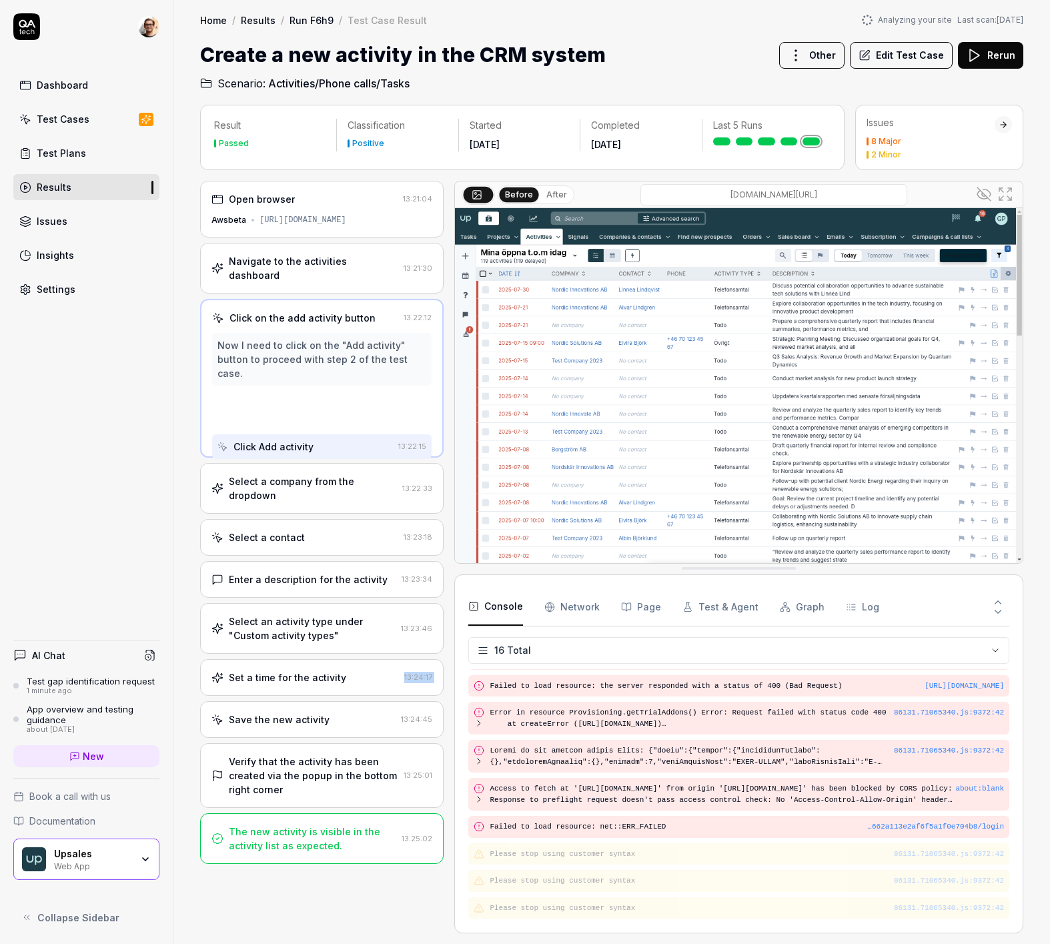
click at [318, 656] on div "Open browser 13:21:04 Awsbeta https://awsbeta.upsales.com/#/companies?id=standa…" at bounding box center [322, 557] width 244 height 753
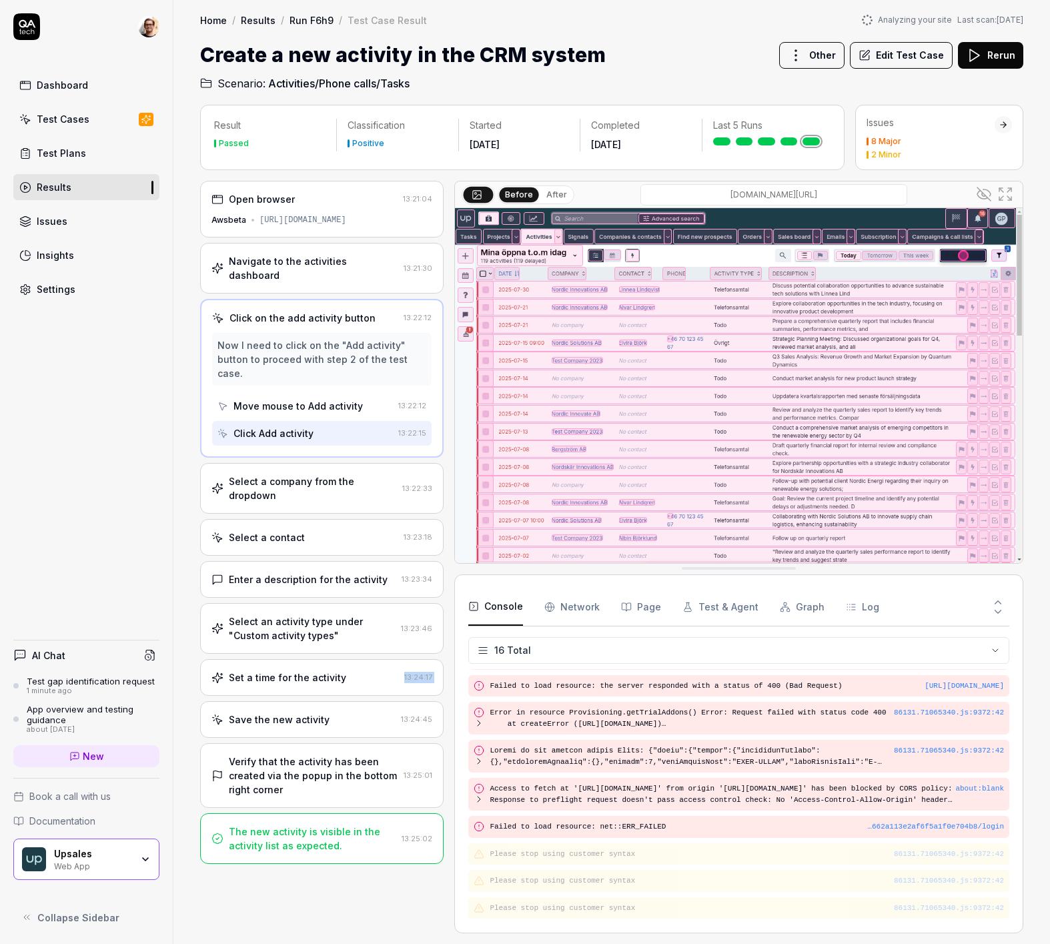
click at [988, 195] on icon at bounding box center [984, 194] width 16 height 16
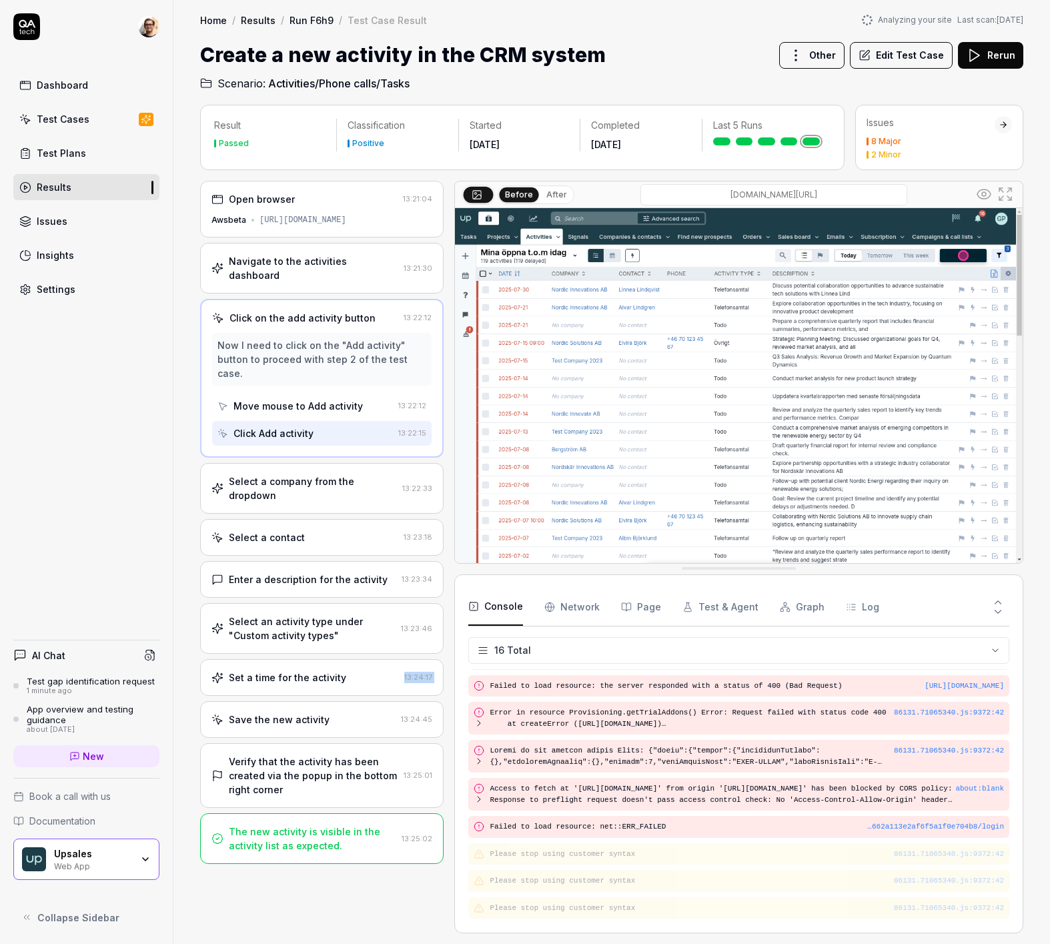
click at [106, 182] on link "Results" at bounding box center [86, 187] width 146 height 26
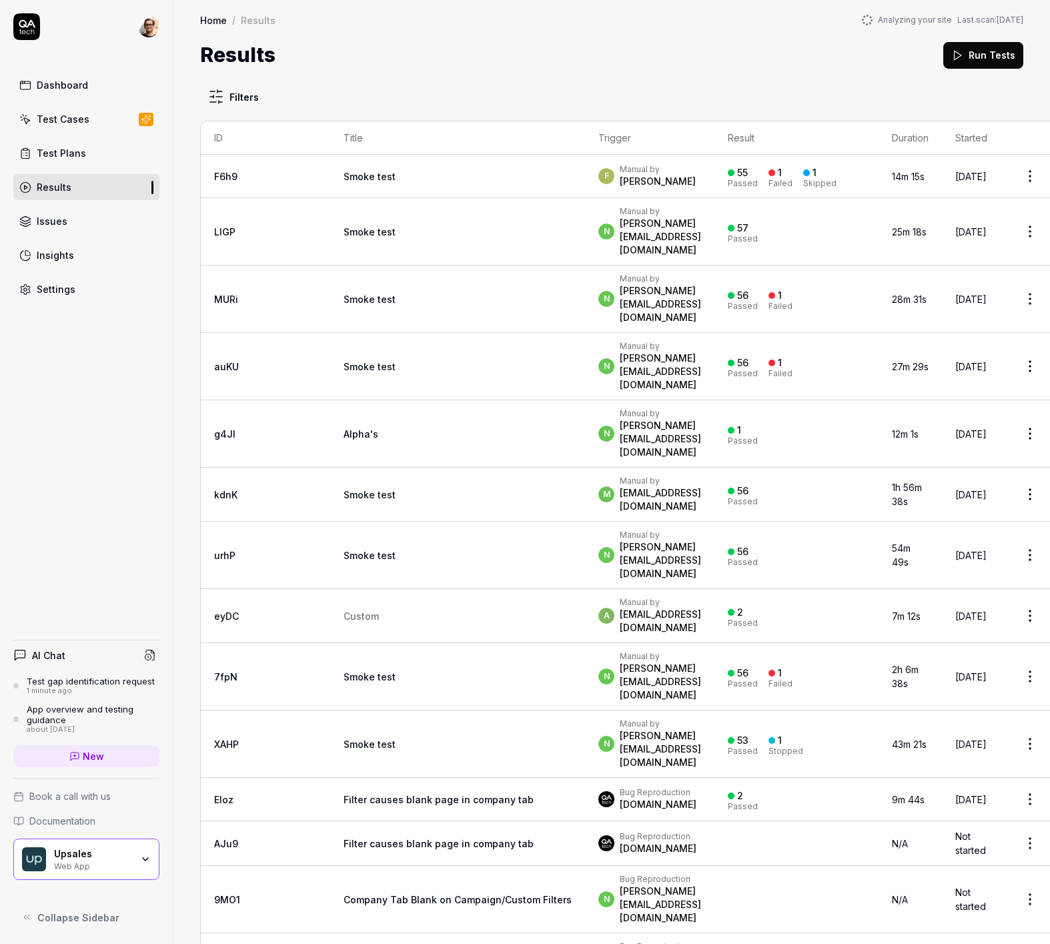
click at [123, 515] on div "Dashboard Test Cases Test Plans Results Issues Insights Settings AI Chat Test g…" at bounding box center [87, 472] width 174 height 944
click at [414, 227] on td "Smoke test" at bounding box center [457, 231] width 255 height 67
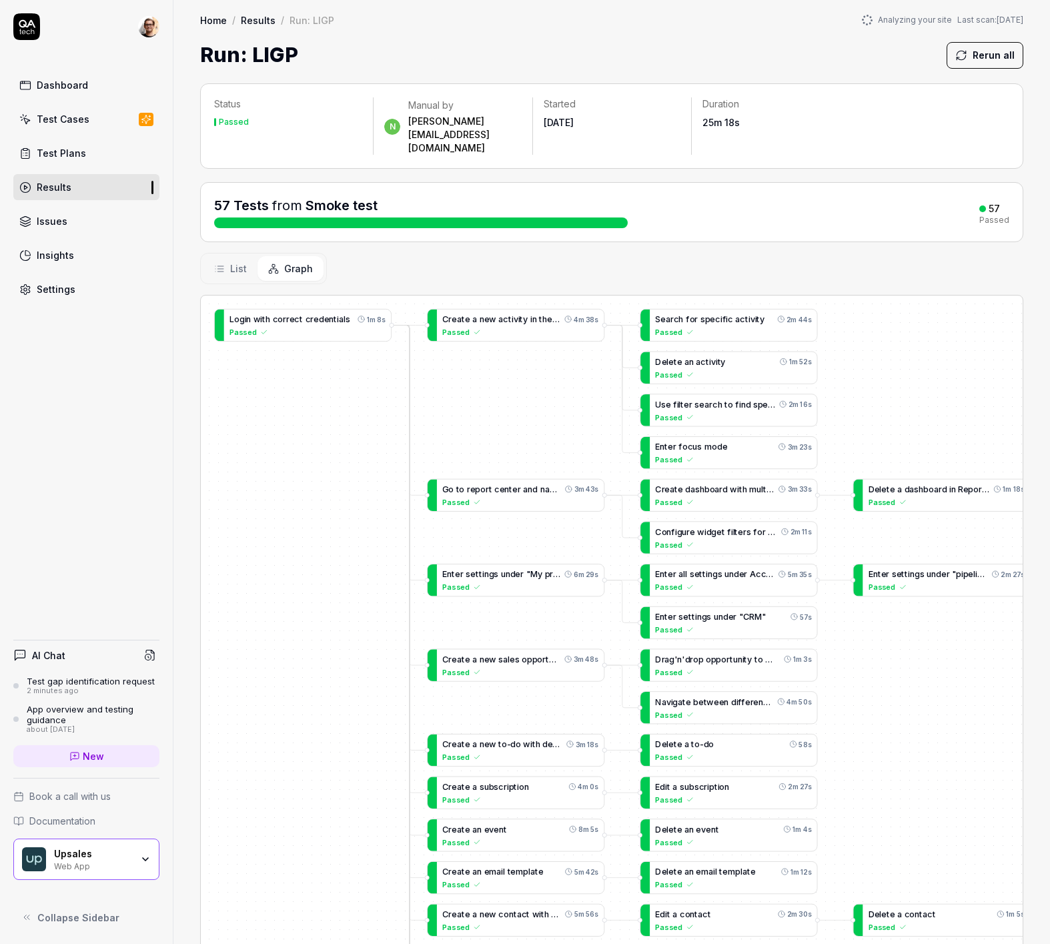
click at [81, 77] on link "Dashboard" at bounding box center [86, 85] width 146 height 26
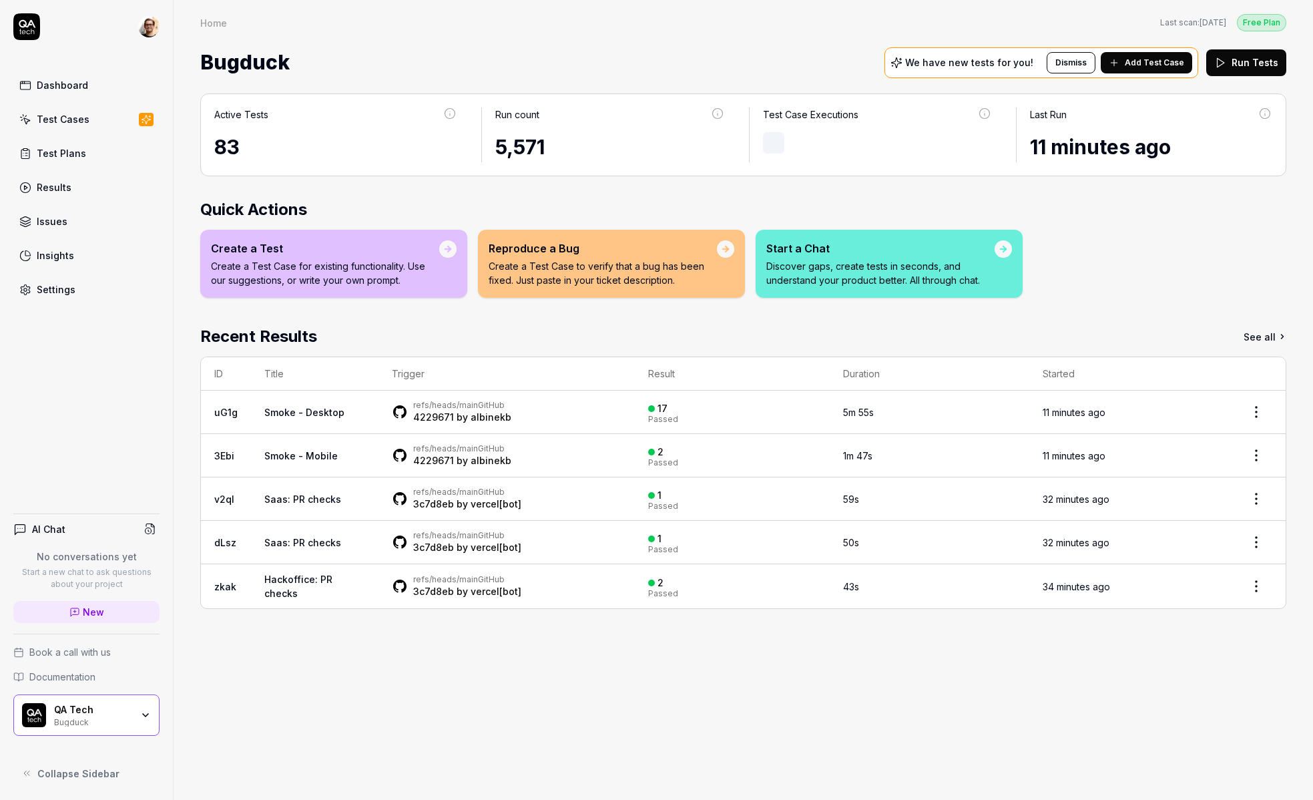
click at [168, 379] on div "Dashboard Test Cases Test Plans Results Issues Insights Settings AI Chat No con…" at bounding box center [87, 400] width 174 height 800
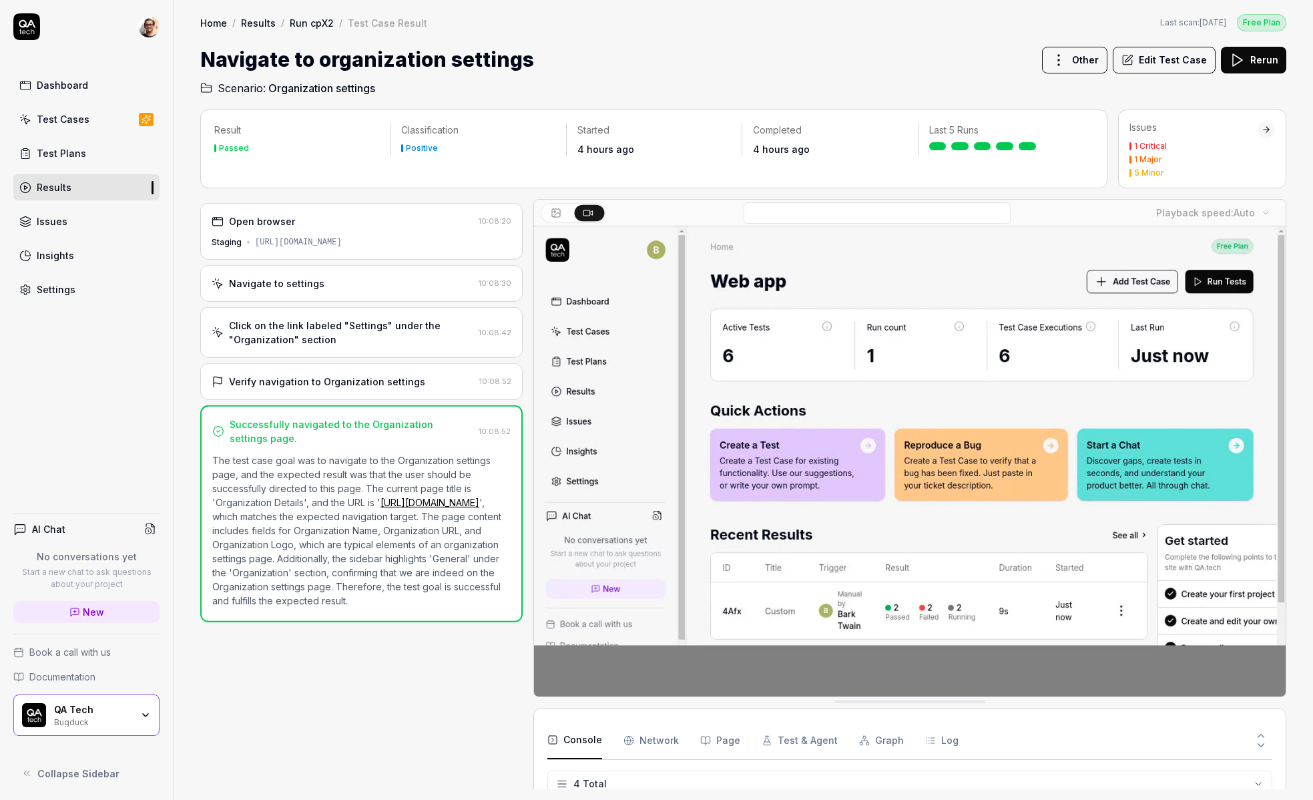
scroll to position [10, 0]
